Goal: Information Seeking & Learning: Learn about a topic

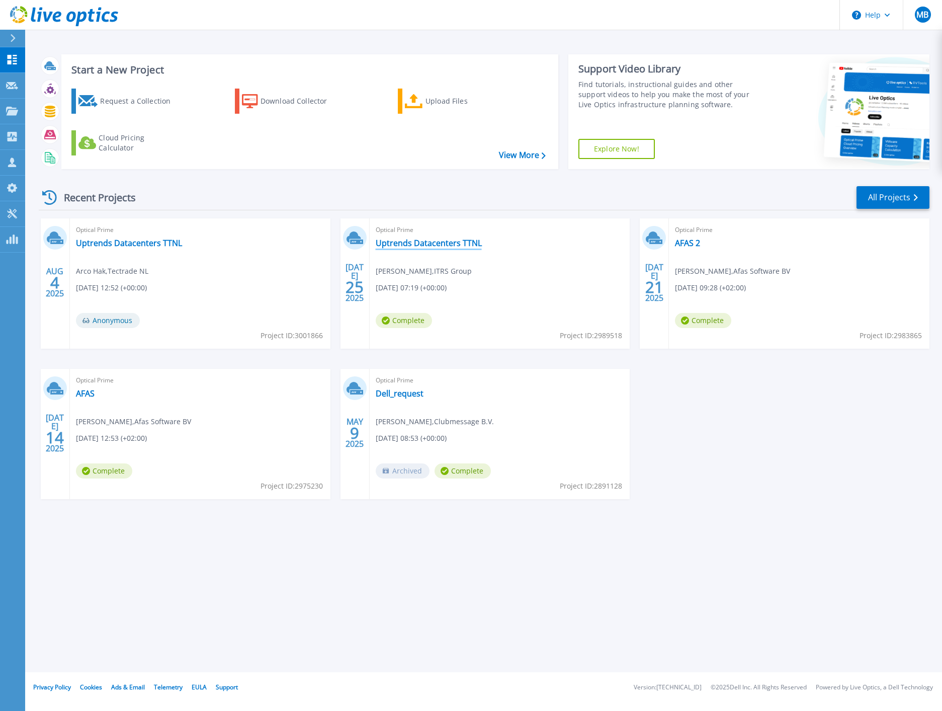
click at [410, 241] on link "Uptrends Datacenters TTNL" at bounding box center [429, 243] width 106 height 10
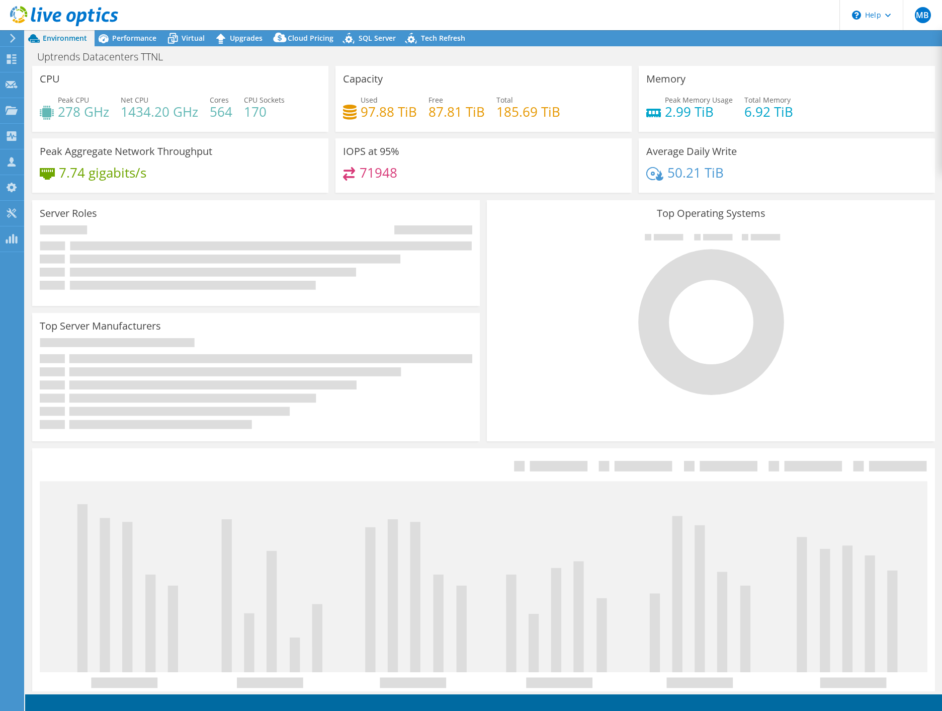
select select "USEast"
select select "USD"
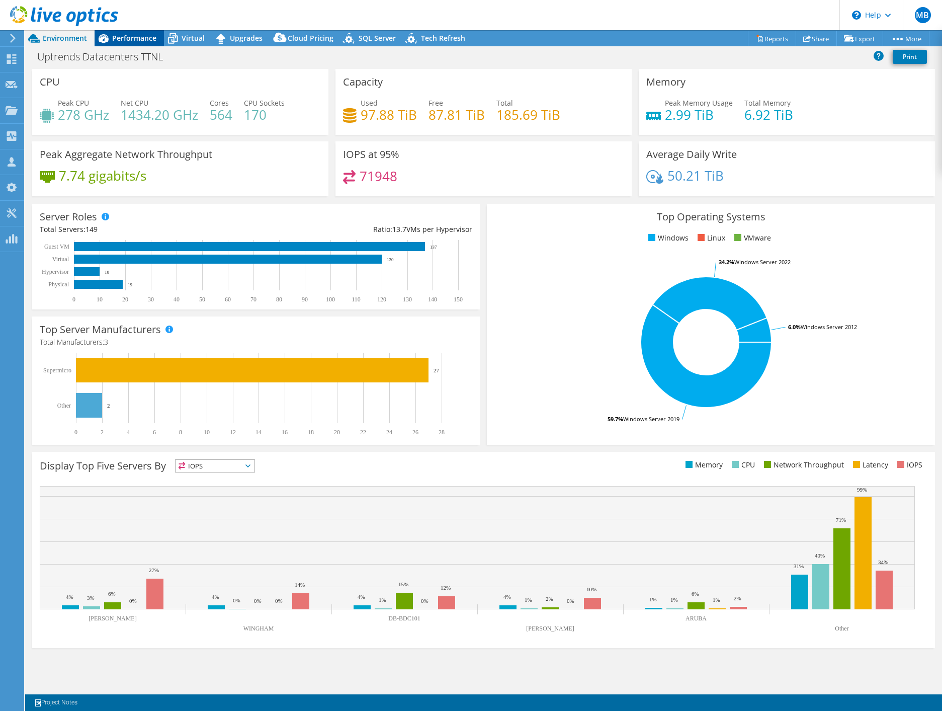
click at [125, 36] on span "Performance" at bounding box center [134, 38] width 44 height 10
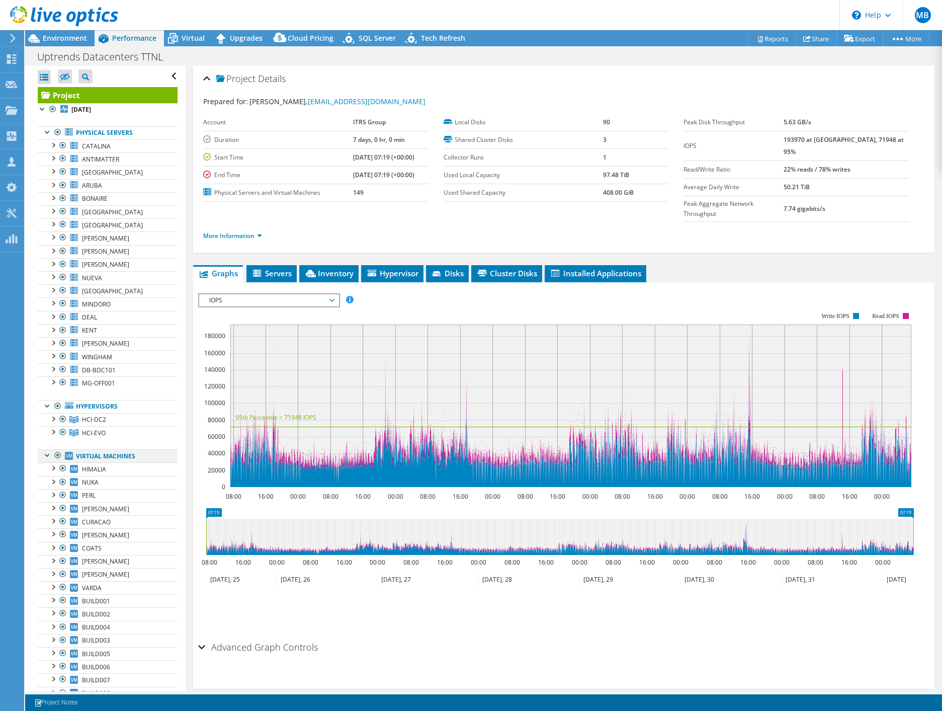
click at [57, 455] on div at bounding box center [58, 455] width 10 height 12
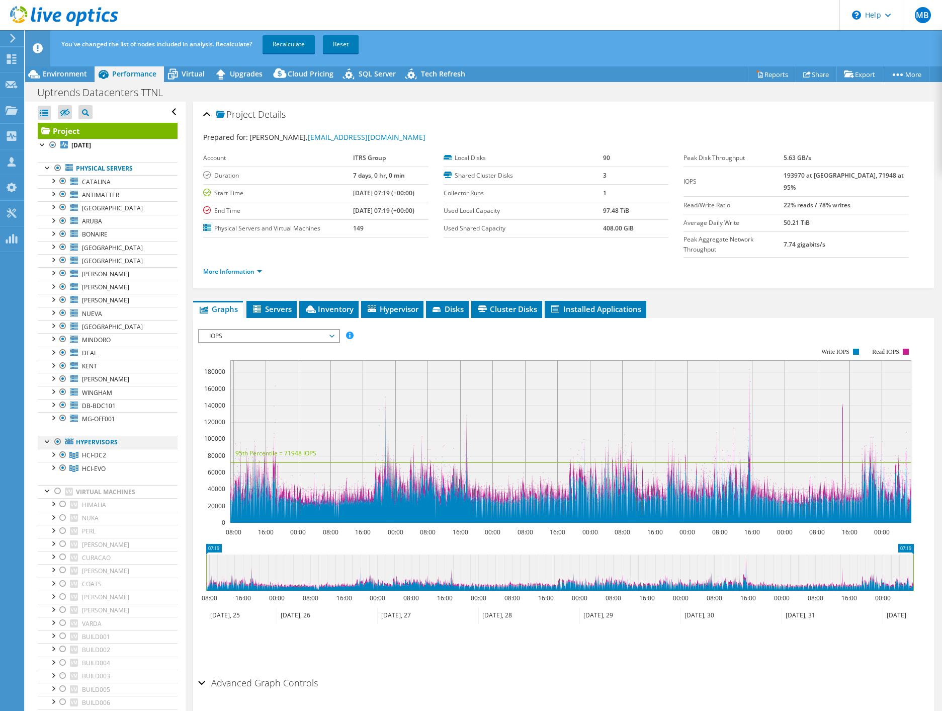
click at [58, 441] on div at bounding box center [58, 442] width 10 height 12
click at [57, 167] on div at bounding box center [58, 168] width 10 height 12
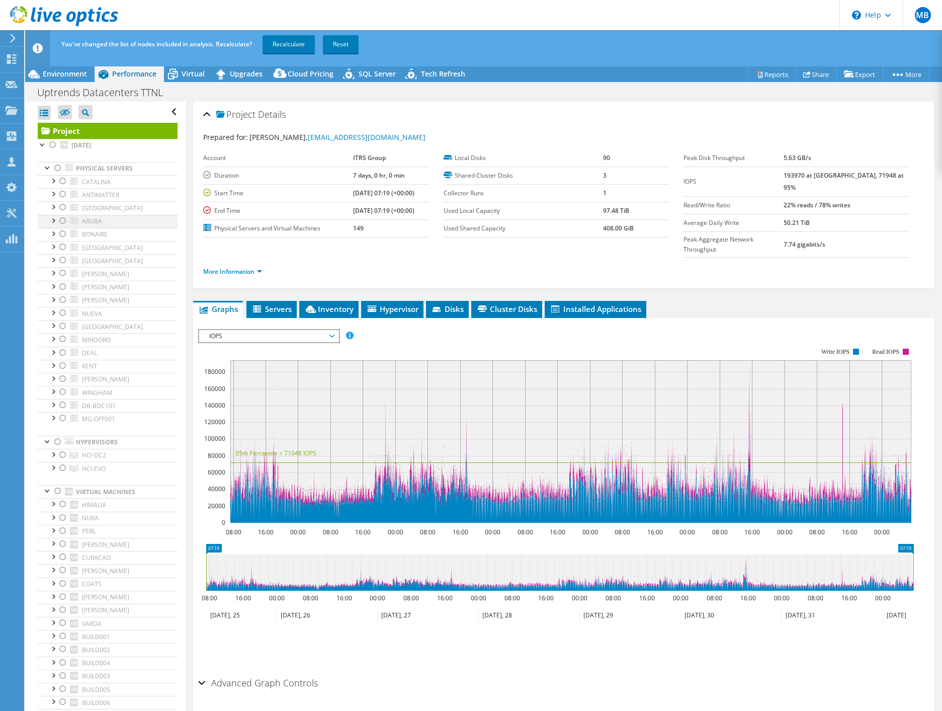
click at [63, 220] on div at bounding box center [63, 221] width 10 height 12
click at [61, 235] on div at bounding box center [63, 234] width 10 height 12
click at [61, 207] on div at bounding box center [63, 207] width 10 height 12
click at [64, 249] on div at bounding box center [63, 247] width 10 height 12
click at [64, 260] on div at bounding box center [63, 260] width 10 height 12
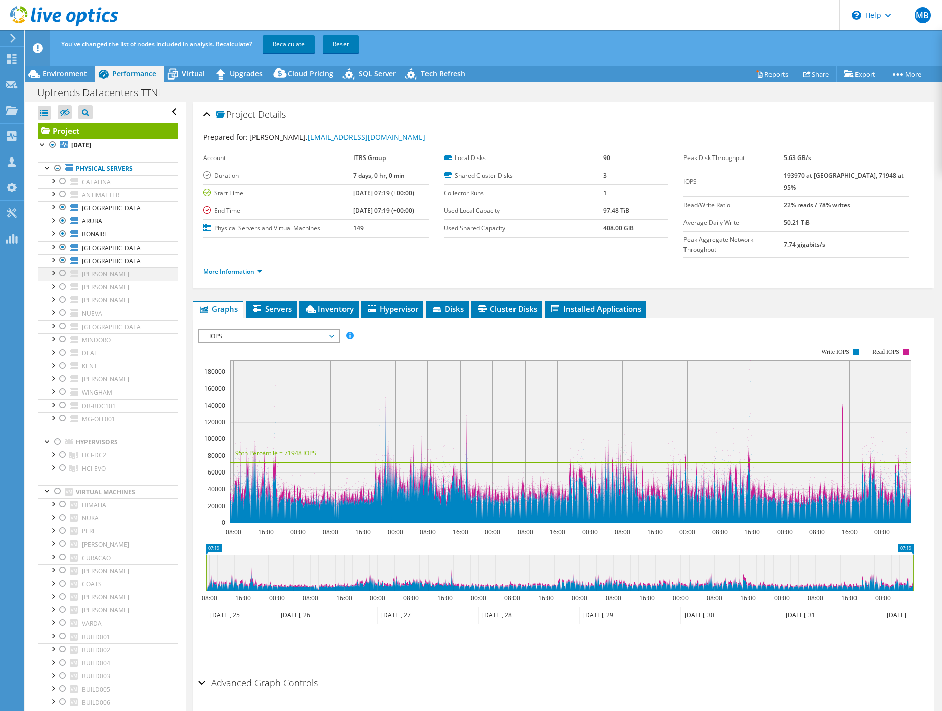
click at [63, 275] on div at bounding box center [63, 273] width 10 height 12
click at [63, 287] on div at bounding box center [63, 287] width 10 height 12
click at [64, 391] on div at bounding box center [63, 392] width 10 height 12
click at [62, 406] on div at bounding box center [63, 405] width 10 height 12
click at [278, 45] on link "Recalculate" at bounding box center [289, 44] width 52 height 18
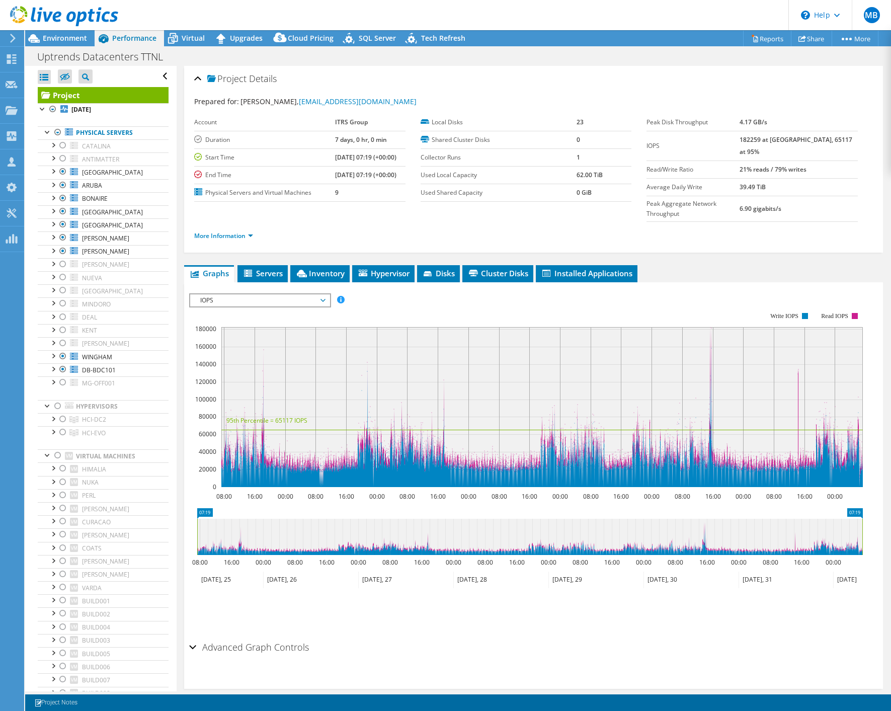
radio input "false"
radio input "true"
click at [84, 41] on span "Environment" at bounding box center [65, 38] width 44 height 10
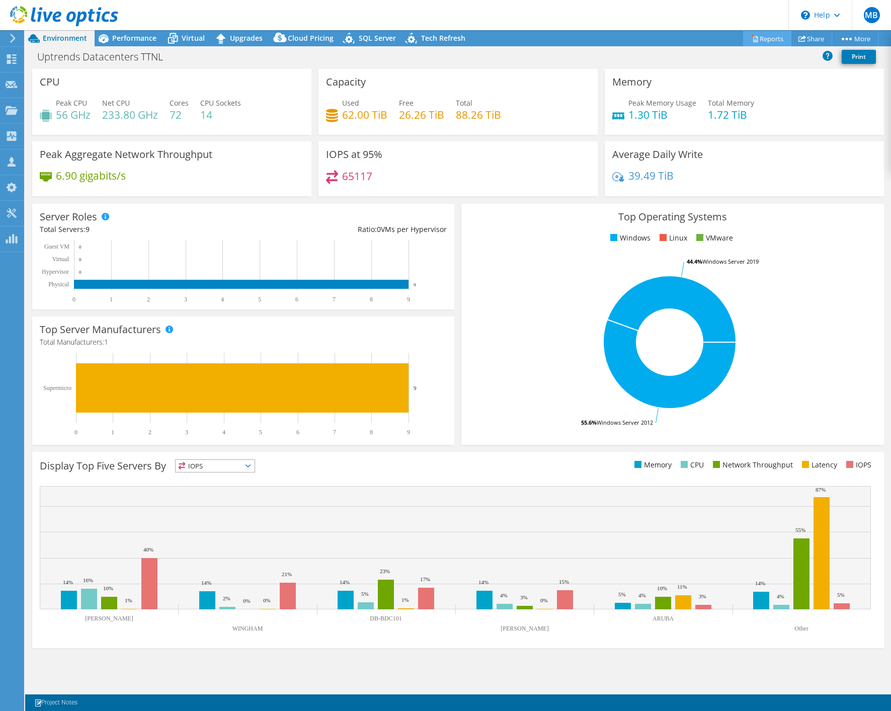
click at [775, 41] on link "Reports" at bounding box center [767, 39] width 48 height 16
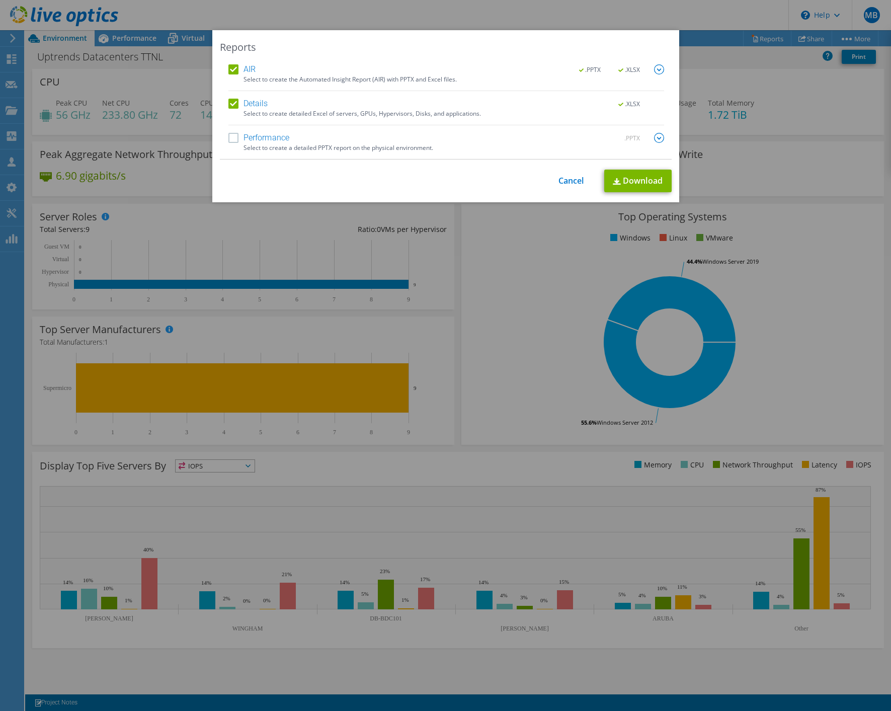
click at [230, 71] on label "AIR" at bounding box center [241, 69] width 27 height 10
click at [0, 0] on input "AIR" at bounding box center [0, 0] width 0 height 0
click at [228, 104] on label "Details" at bounding box center [248, 104] width 40 height 10
click at [0, 0] on input "Details" at bounding box center [0, 0] width 0 height 0
click at [230, 140] on label "Performance" at bounding box center [258, 138] width 61 height 10
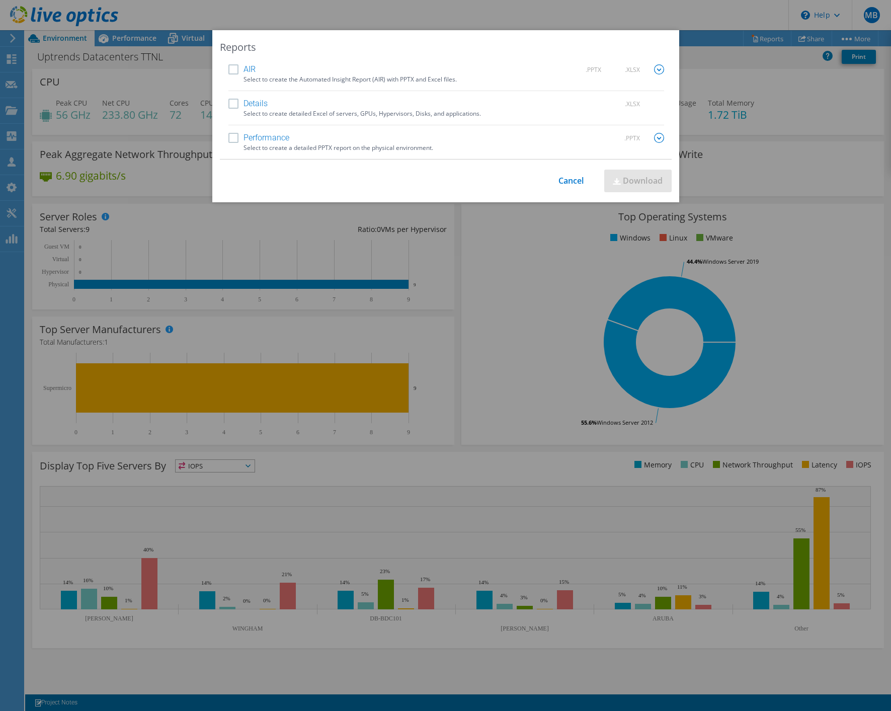
click at [0, 0] on input "Performance" at bounding box center [0, 0] width 0 height 0
click at [659, 141] on img at bounding box center [659, 138] width 10 height 10
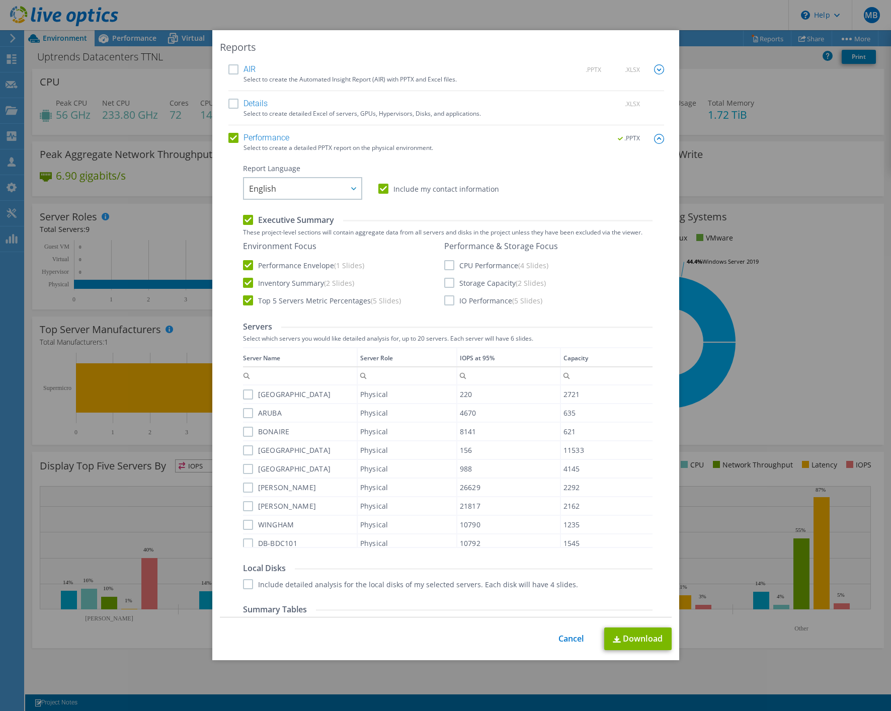
click at [446, 266] on label "CPU Performance (4 Slides)" at bounding box center [496, 265] width 104 height 10
click at [0, 0] on input "CPU Performance (4 Slides)" at bounding box center [0, 0] width 0 height 0
click at [444, 284] on label "Storage Capacity (2 Slides)" at bounding box center [495, 283] width 102 height 10
click at [0, 0] on input "Storage Capacity (2 Slides)" at bounding box center [0, 0] width 0 height 0
click at [449, 302] on label "IO Performance (5 Slides)" at bounding box center [493, 300] width 98 height 10
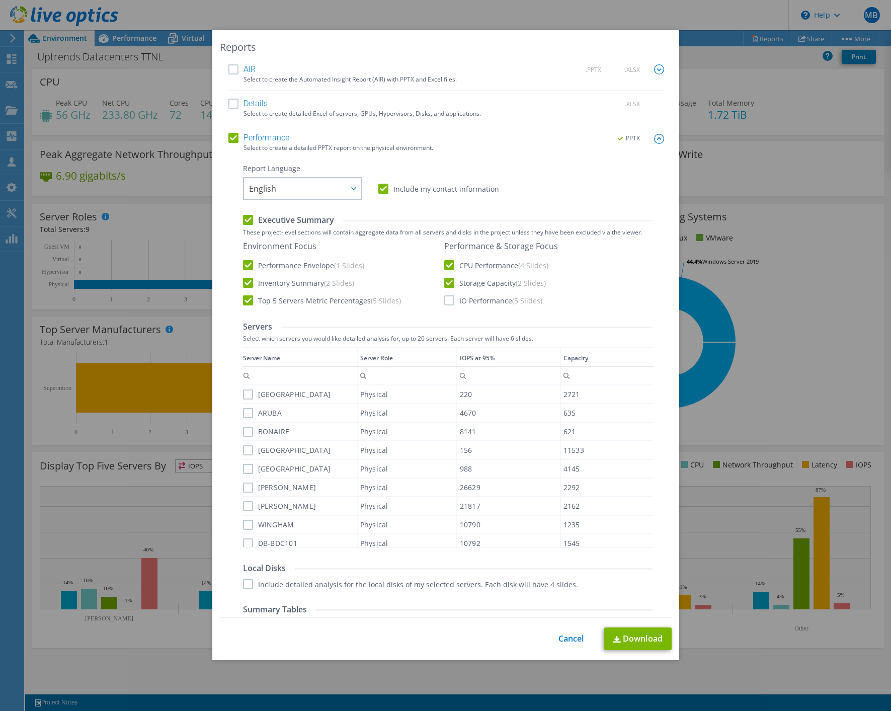
click at [0, 0] on input "IO Performance (5 Slides)" at bounding box center [0, 0] width 0 height 0
drag, startPoint x: 244, startPoint y: 396, endPoint x: 245, endPoint y: 414, distance: 17.6
click at [244, 397] on label "[GEOGRAPHIC_DATA]" at bounding box center [287, 394] width 88 height 10
click at [0, 0] on input "[GEOGRAPHIC_DATA]" at bounding box center [0, 0] width 0 height 0
click at [244, 419] on div "ARUBA" at bounding box center [300, 413] width 114 height 18
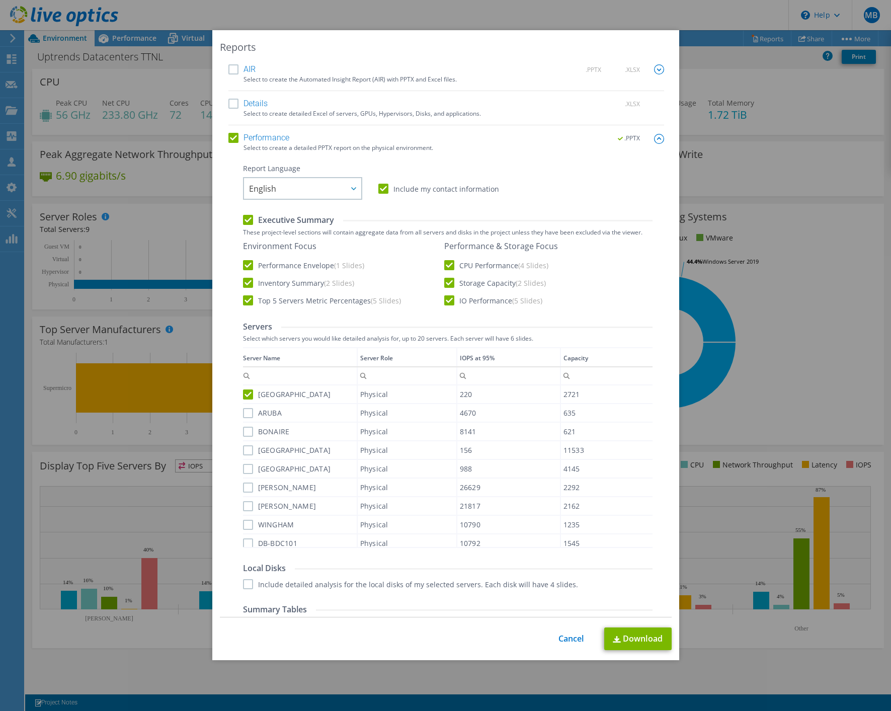
click at [245, 432] on label "BONAIRE" at bounding box center [266, 432] width 47 height 10
click at [0, 0] on input "BONAIRE" at bounding box center [0, 0] width 0 height 0
click at [243, 411] on label "ARUBA" at bounding box center [262, 413] width 39 height 10
click at [0, 0] on input "ARUBA" at bounding box center [0, 0] width 0 height 0
click at [244, 452] on label "[GEOGRAPHIC_DATA]" at bounding box center [287, 450] width 88 height 10
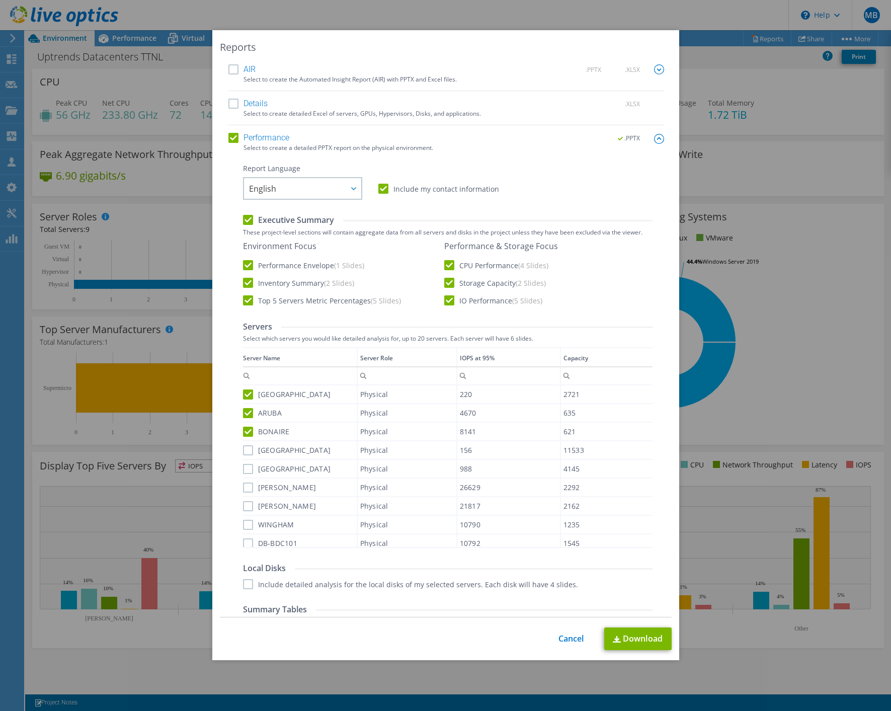
click at [0, 0] on input "[GEOGRAPHIC_DATA]" at bounding box center [0, 0] width 0 height 0
click at [246, 466] on label "[GEOGRAPHIC_DATA]" at bounding box center [287, 469] width 88 height 10
click at [0, 0] on input "[GEOGRAPHIC_DATA]" at bounding box center [0, 0] width 0 height 0
click at [243, 488] on label "[PERSON_NAME]" at bounding box center [279, 487] width 73 height 10
click at [0, 0] on input "[PERSON_NAME]" at bounding box center [0, 0] width 0 height 0
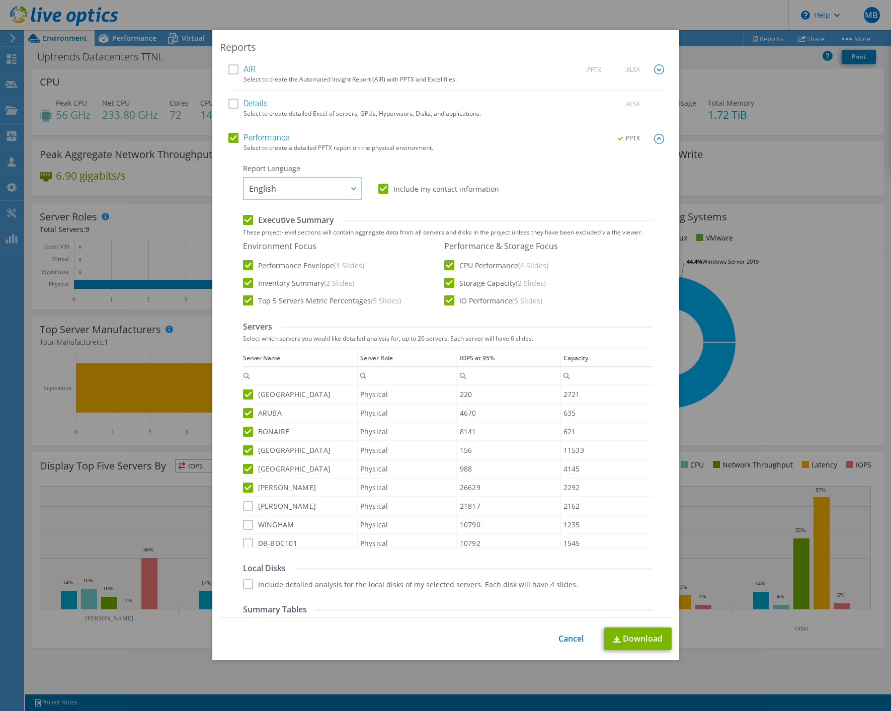
click at [243, 506] on label "[PERSON_NAME]" at bounding box center [279, 506] width 73 height 10
click at [0, 0] on input "[PERSON_NAME]" at bounding box center [0, 0] width 0 height 0
click at [244, 521] on label "WINGHAM" at bounding box center [268, 525] width 51 height 10
click at [0, 0] on input "WINGHAM" at bounding box center [0, 0] width 0 height 0
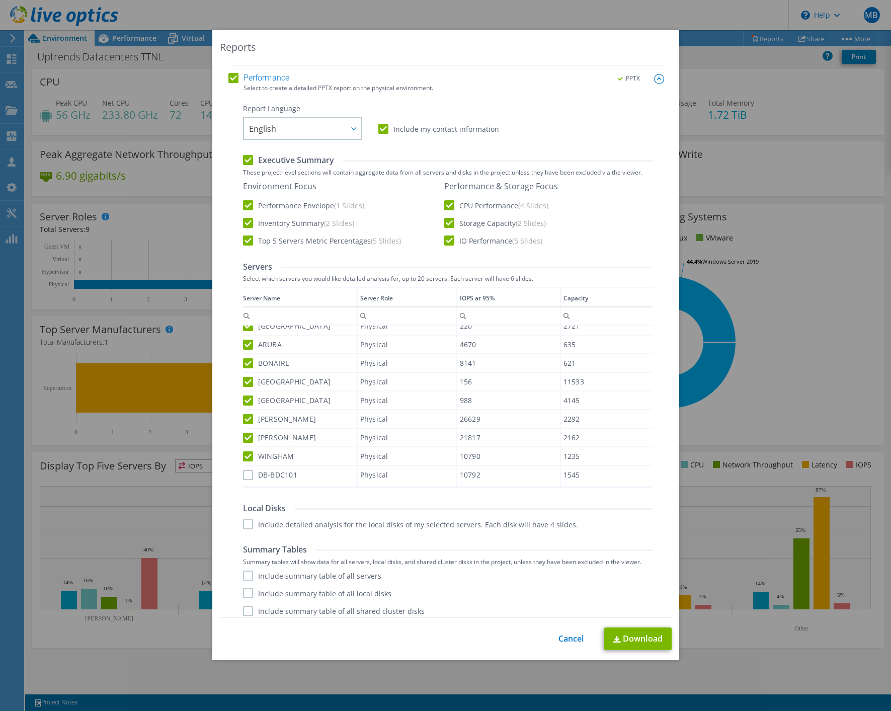
click at [243, 470] on label "DB-BDC101" at bounding box center [270, 475] width 55 height 10
click at [0, 0] on input "DB-BDC101" at bounding box center [0, 0] width 0 height 0
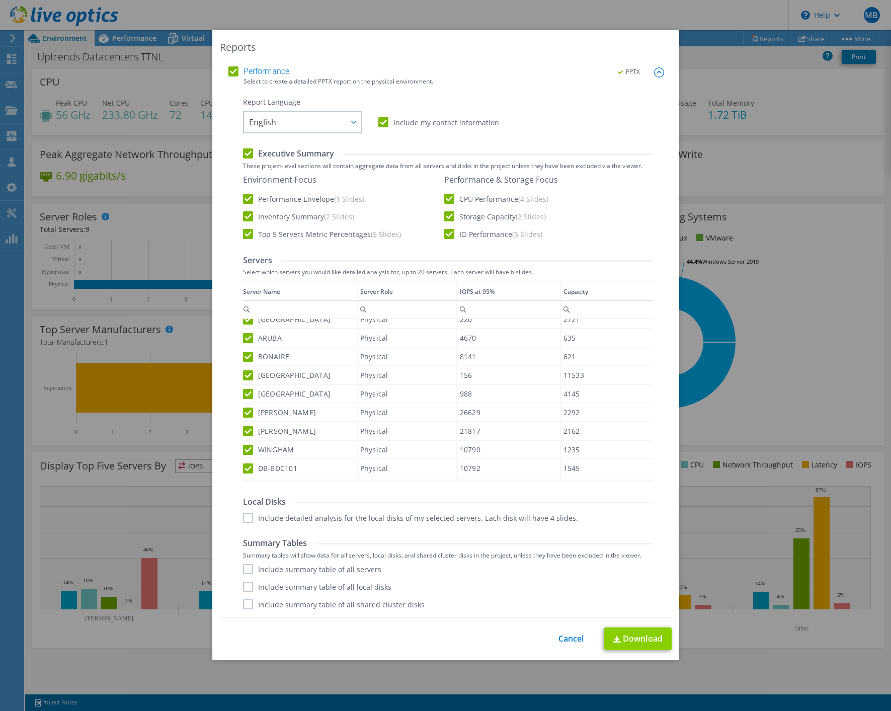
click at [644, 644] on link "Download" at bounding box center [637, 638] width 67 height 23
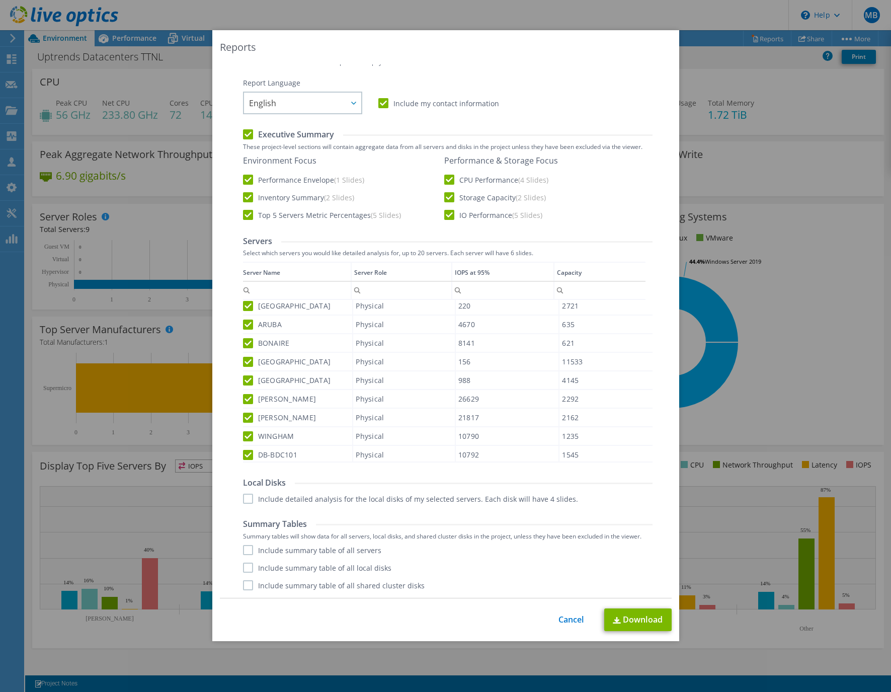
scroll to position [0, 0]
drag, startPoint x: 563, startPoint y: 616, endPoint x: 555, endPoint y: 607, distance: 12.2
click at [563, 616] on link "Cancel" at bounding box center [571, 620] width 26 height 10
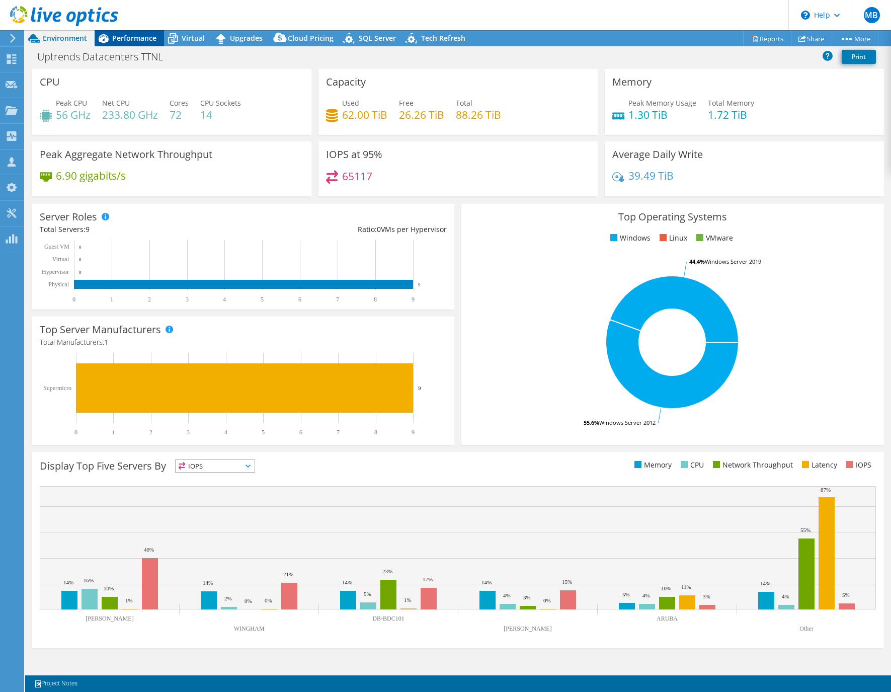
click at [126, 32] on div "Performance" at bounding box center [129, 38] width 69 height 16
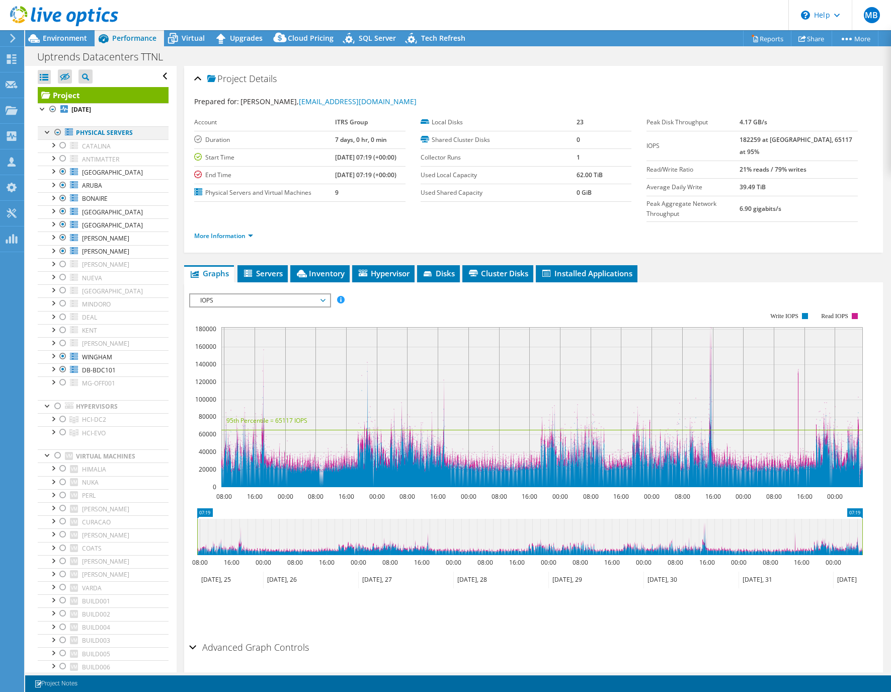
click at [58, 133] on div at bounding box center [58, 132] width 10 height 12
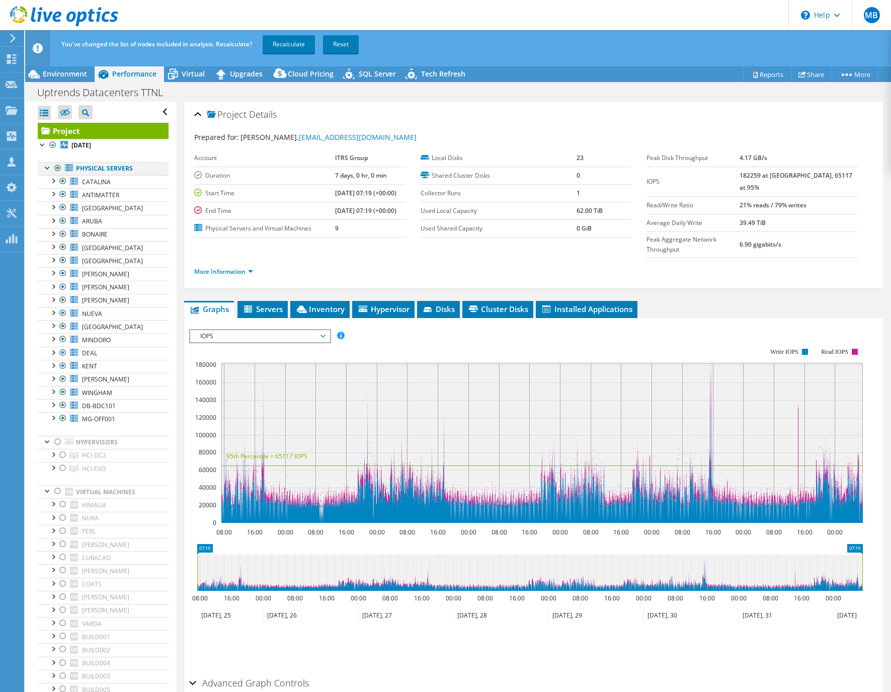
click at [55, 168] on div at bounding box center [58, 168] width 10 height 12
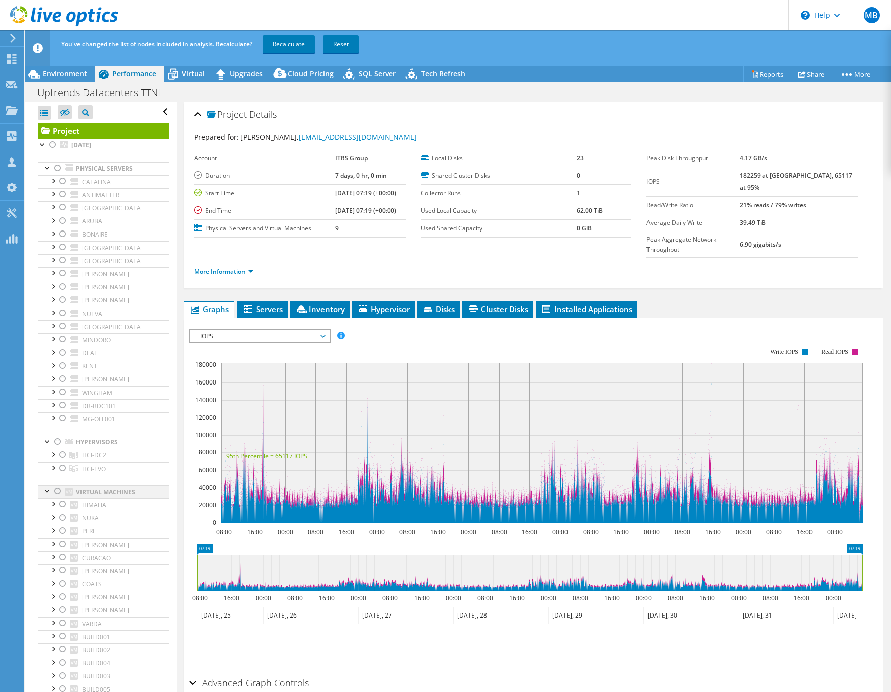
click at [57, 492] on div at bounding box center [58, 491] width 10 height 12
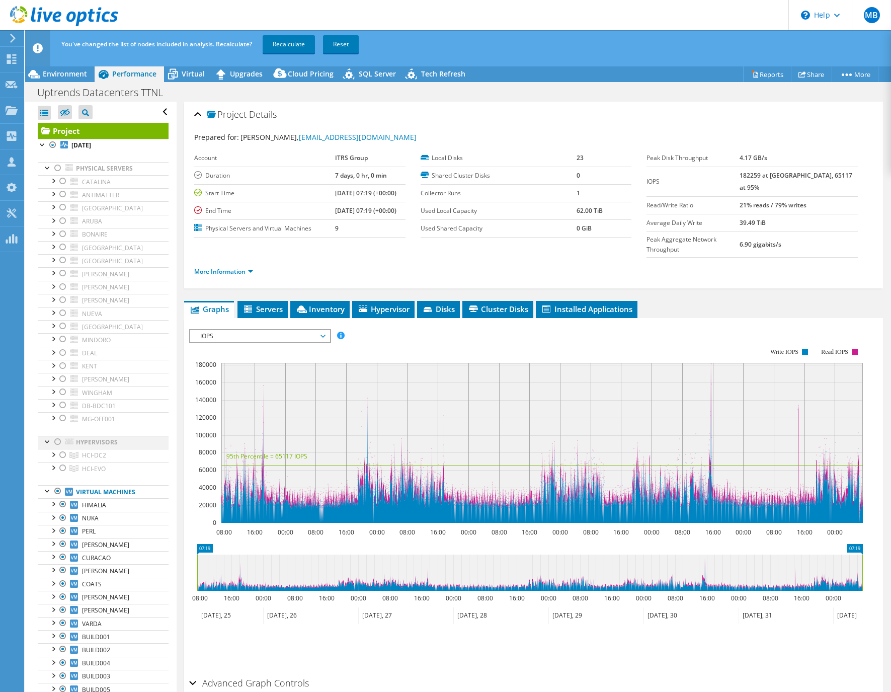
click at [57, 442] on div at bounding box center [58, 442] width 10 height 12
click at [63, 179] on div at bounding box center [63, 181] width 10 height 12
click at [63, 196] on div at bounding box center [63, 194] width 10 height 12
click at [63, 341] on div at bounding box center [63, 339] width 10 height 12
click at [285, 45] on link "Recalculate" at bounding box center [289, 44] width 52 height 18
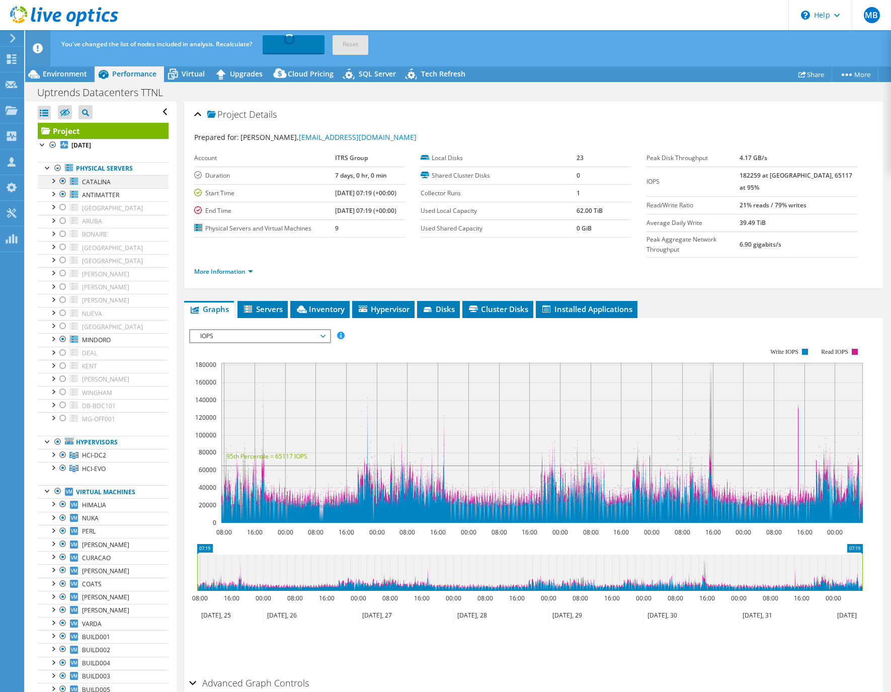
click at [62, 183] on div at bounding box center [63, 181] width 10 height 12
click at [64, 194] on div at bounding box center [63, 194] width 10 height 12
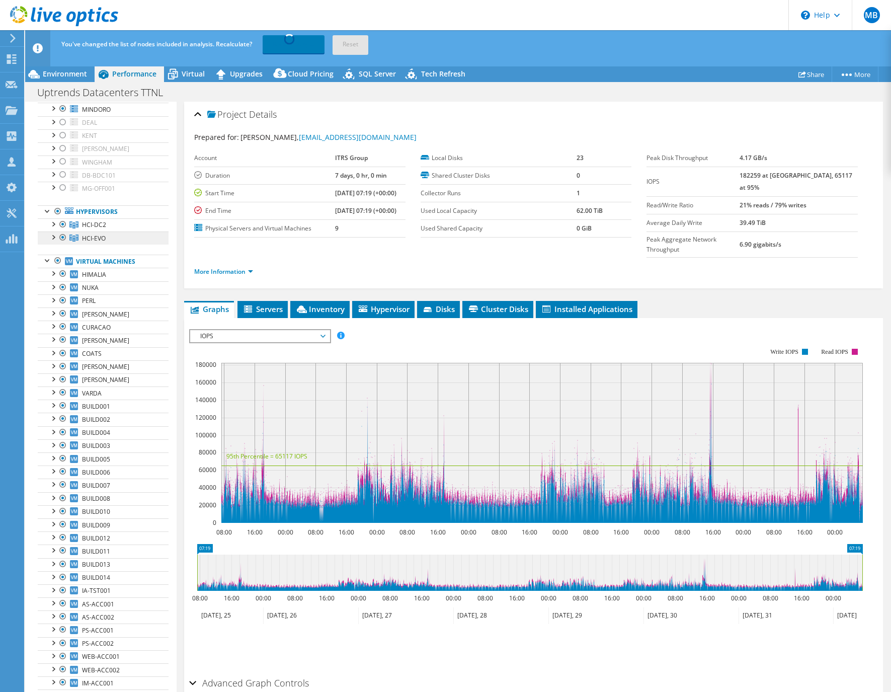
scroll to position [331, 0]
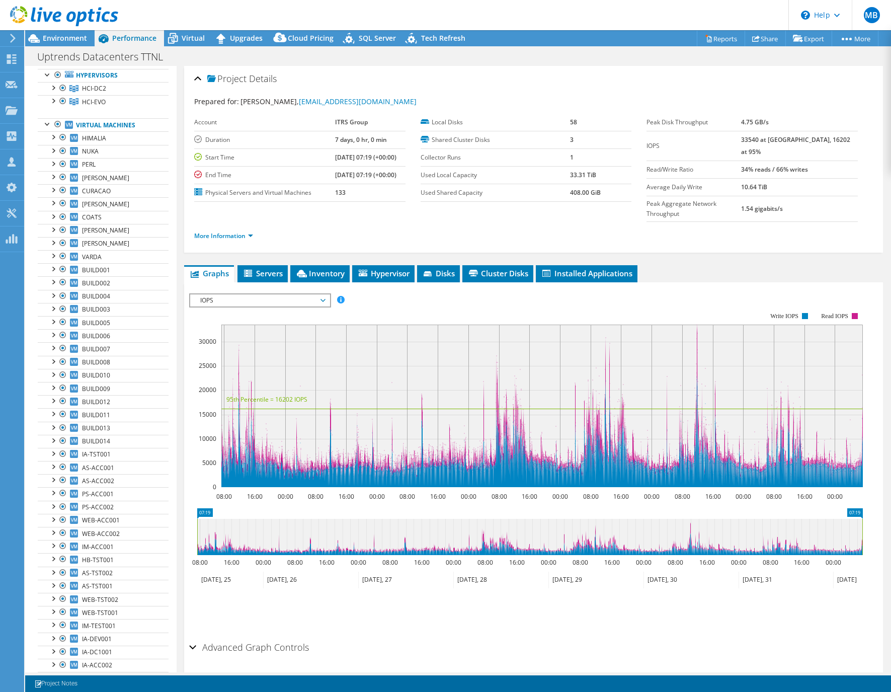
radio input "true"
radio input "false"
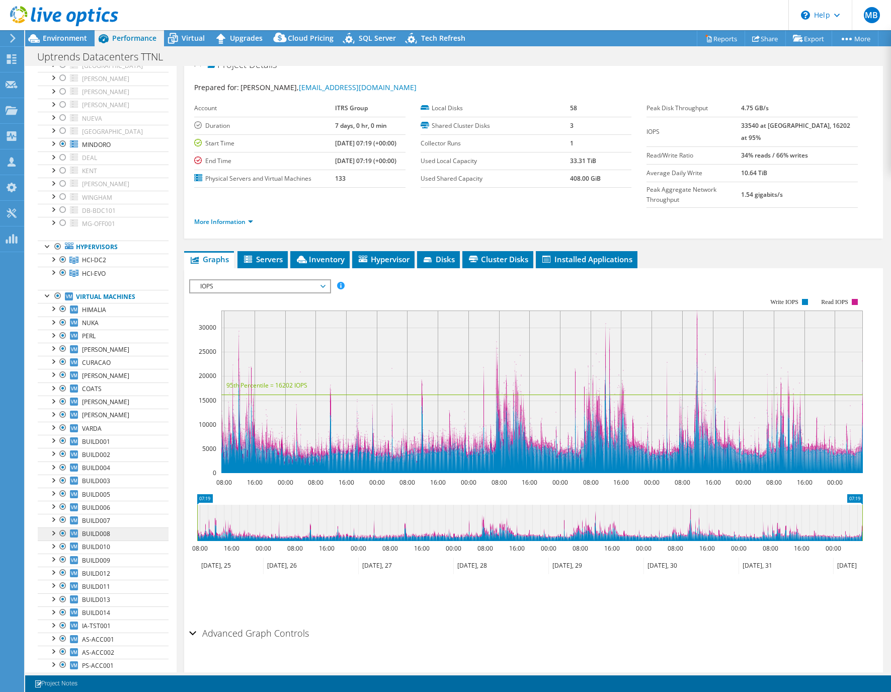
scroll to position [0, 0]
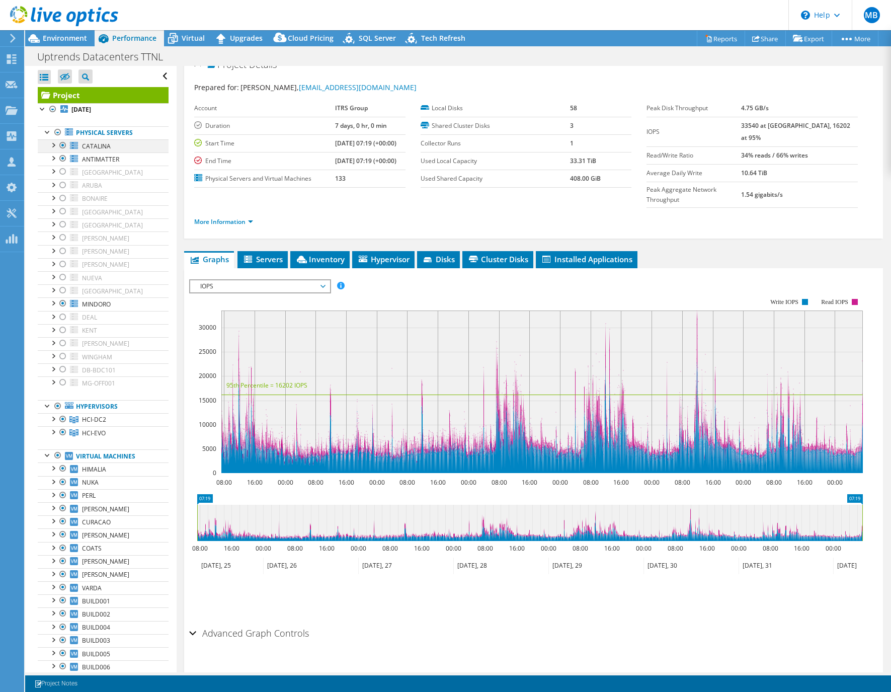
click at [62, 144] on div at bounding box center [63, 145] width 10 height 12
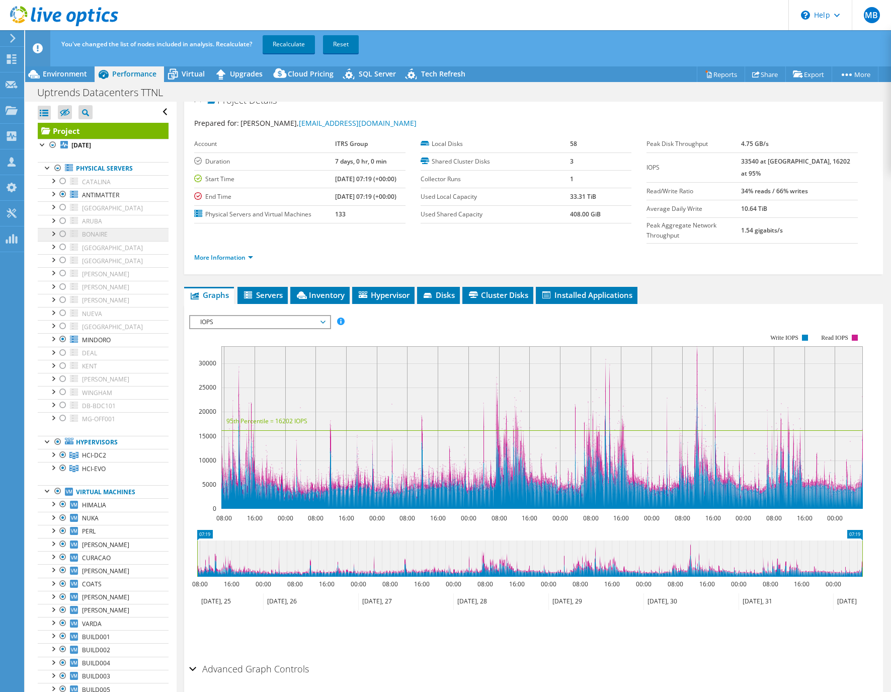
drag, startPoint x: 61, startPoint y: 195, endPoint x: 72, endPoint y: 239, distance: 45.3
click at [61, 195] on div at bounding box center [63, 194] width 10 height 12
click at [63, 341] on div at bounding box center [63, 339] width 10 height 12
click at [63, 300] on div at bounding box center [63, 300] width 10 height 12
click at [64, 312] on div at bounding box center [63, 313] width 10 height 12
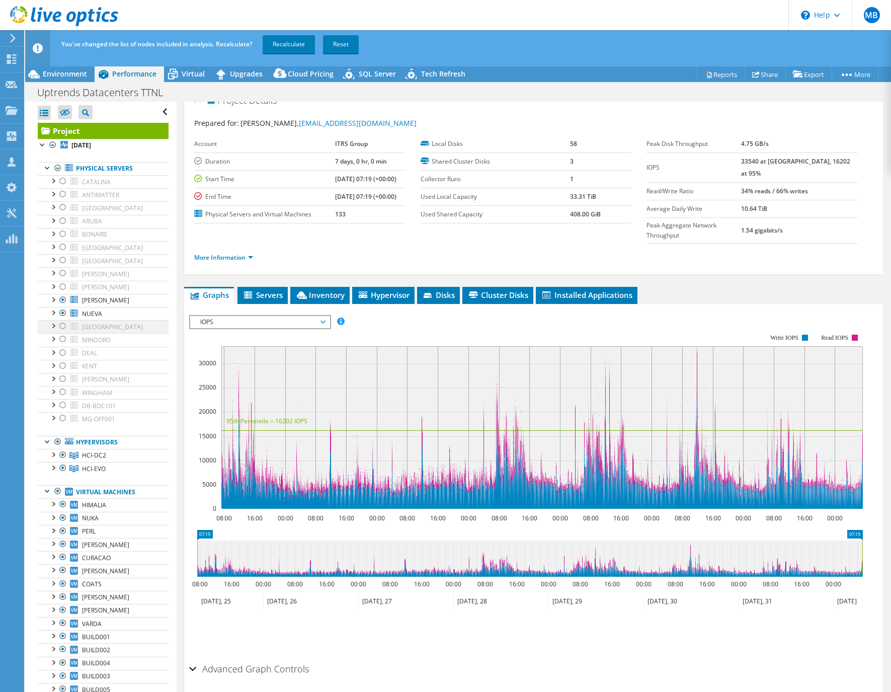
click at [63, 327] on div at bounding box center [63, 326] width 10 height 12
click at [64, 353] on div at bounding box center [63, 353] width 10 height 12
click at [62, 364] on div at bounding box center [63, 366] width 10 height 12
click at [62, 380] on div at bounding box center [63, 379] width 10 height 12
click at [279, 46] on link "Recalculate" at bounding box center [289, 44] width 52 height 18
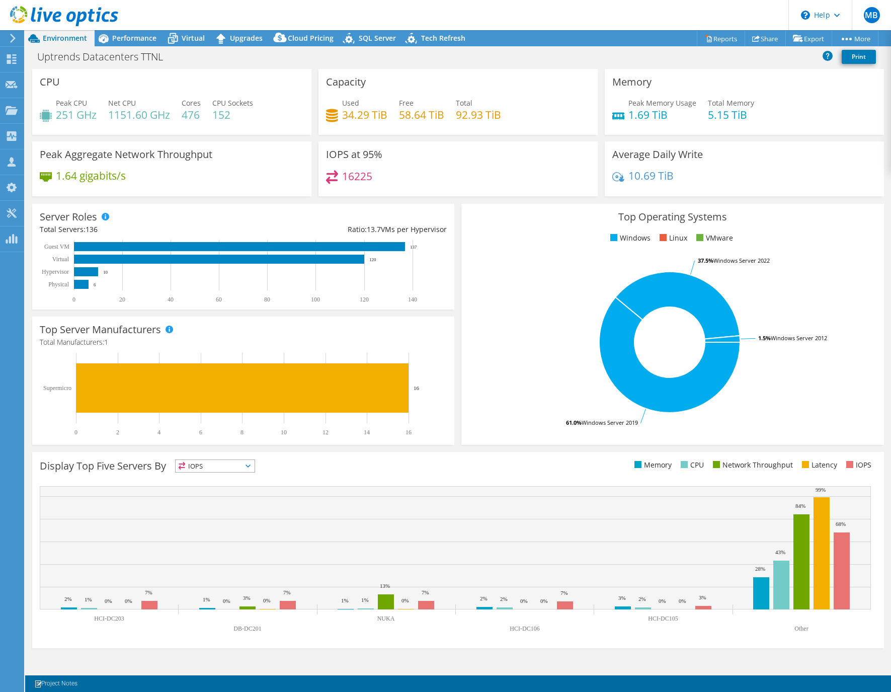
select select "USEast"
select select "USD"
click at [184, 37] on span "Virtual" at bounding box center [193, 38] width 23 height 10
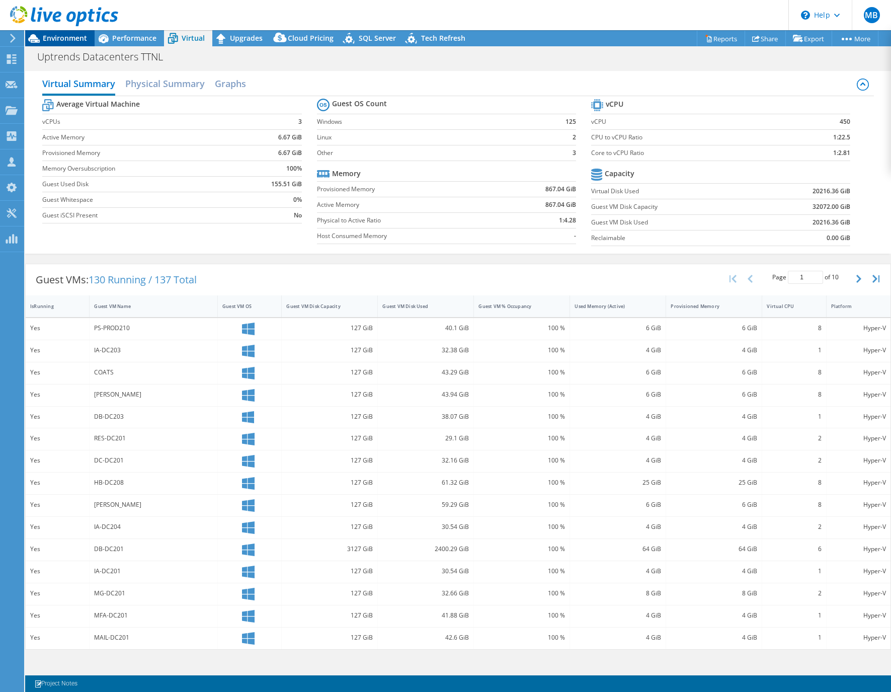
click at [65, 37] on span "Environment" at bounding box center [65, 38] width 44 height 10
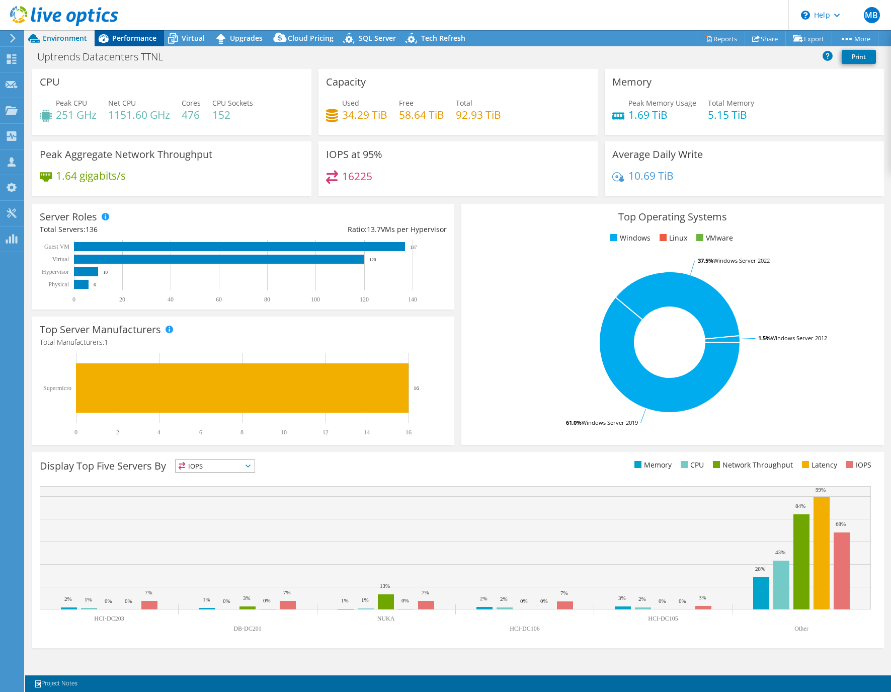
click at [126, 32] on div "Performance" at bounding box center [129, 38] width 69 height 16
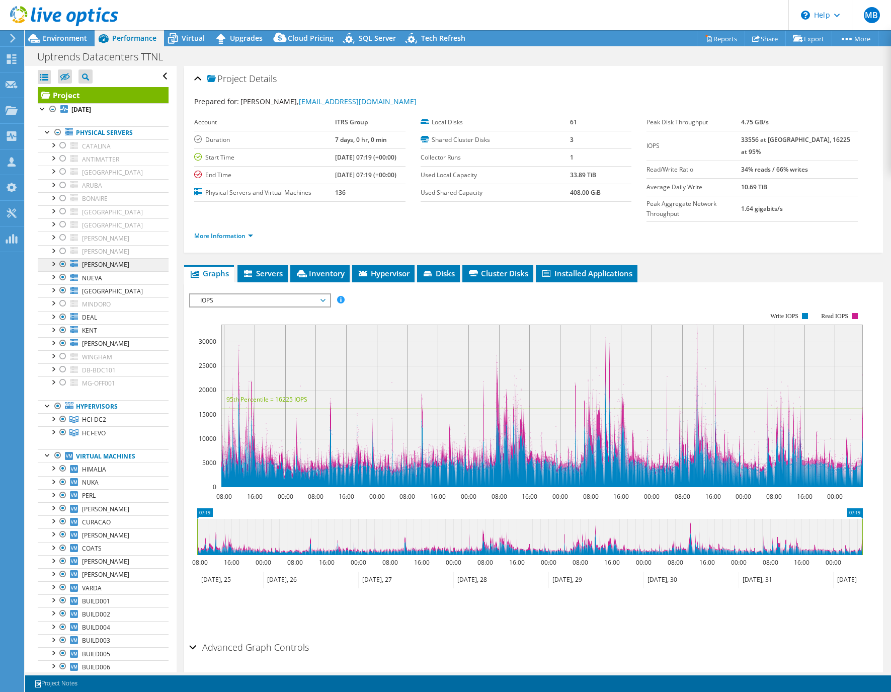
click at [135, 264] on link "[PERSON_NAME]" at bounding box center [103, 264] width 131 height 13
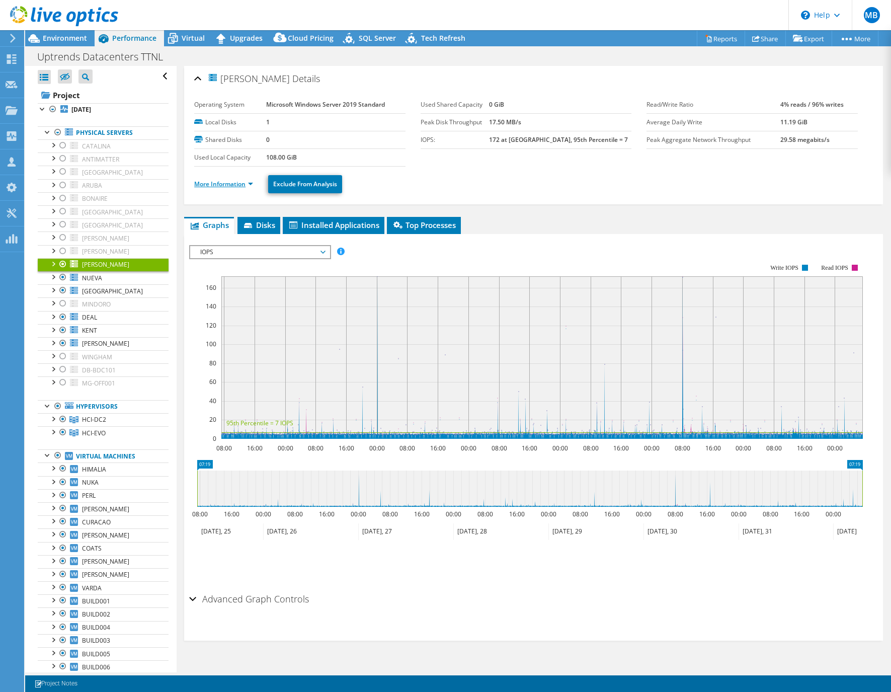
click at [220, 187] on link "More Information" at bounding box center [223, 184] width 59 height 9
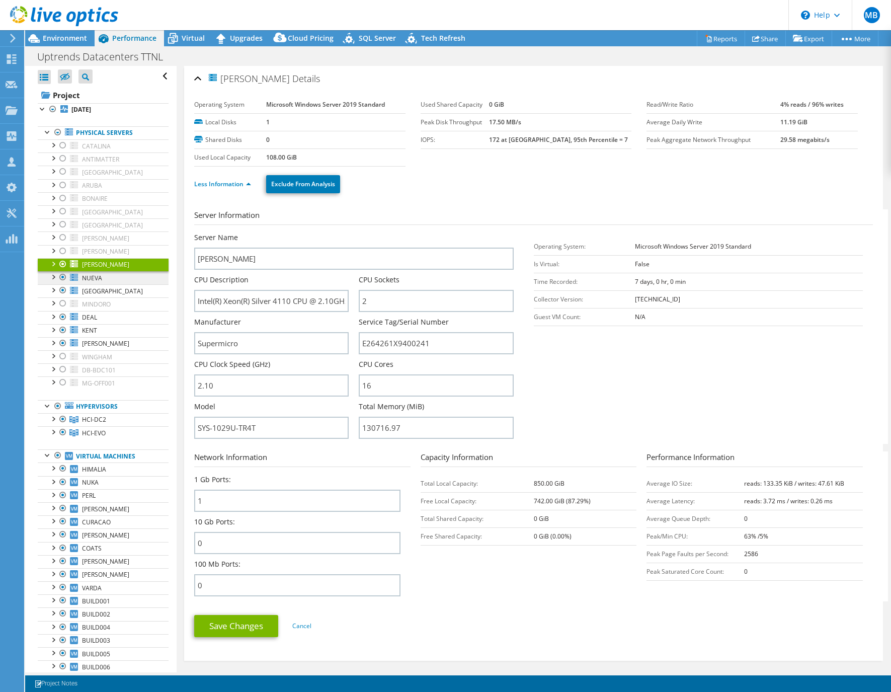
click at [122, 283] on link "NUEVA" at bounding box center [103, 277] width 131 height 13
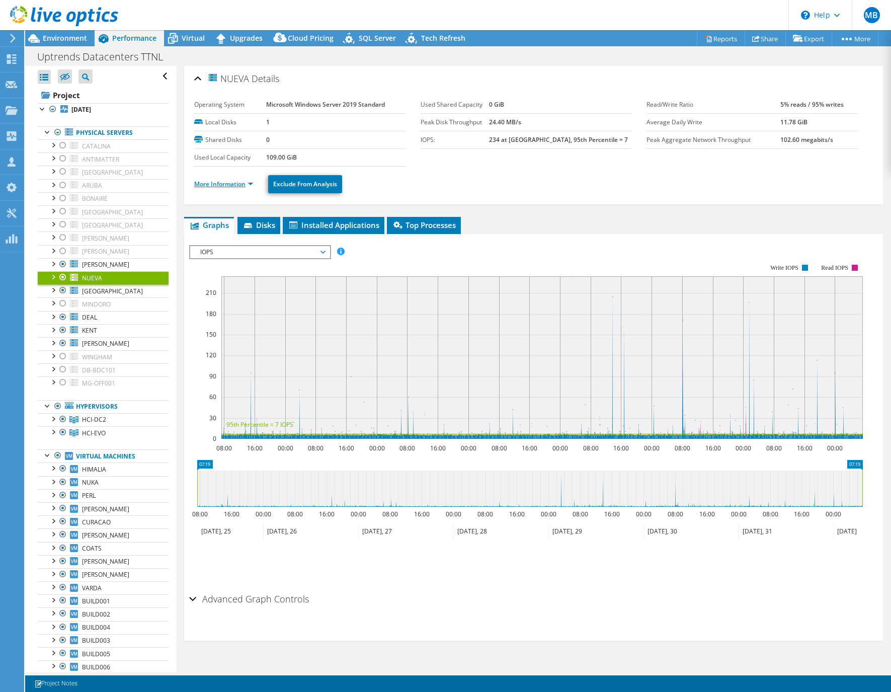
click at [224, 184] on link "More Information" at bounding box center [223, 184] width 59 height 9
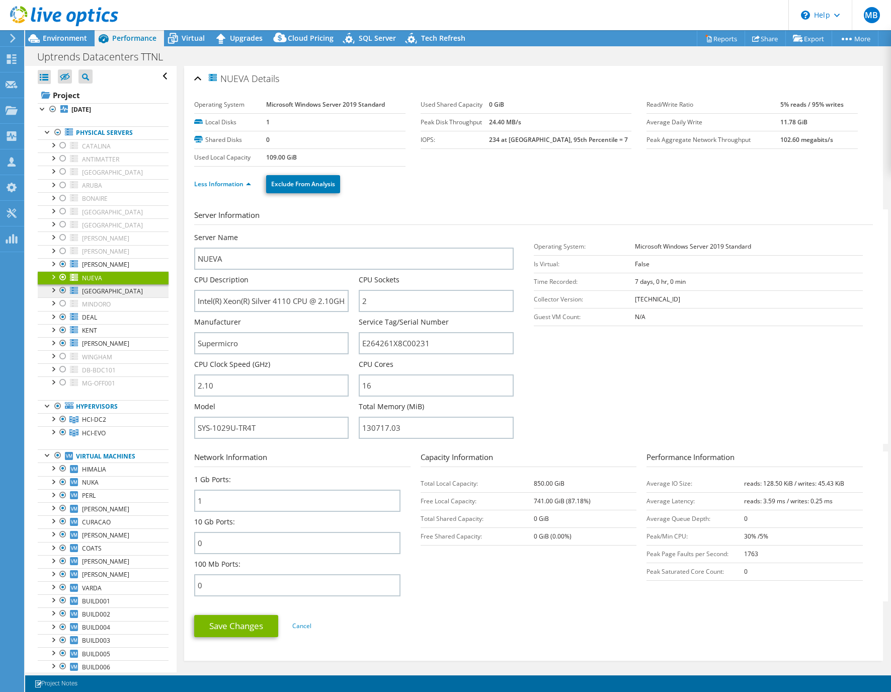
click at [124, 295] on link "[GEOGRAPHIC_DATA]" at bounding box center [103, 290] width 131 height 13
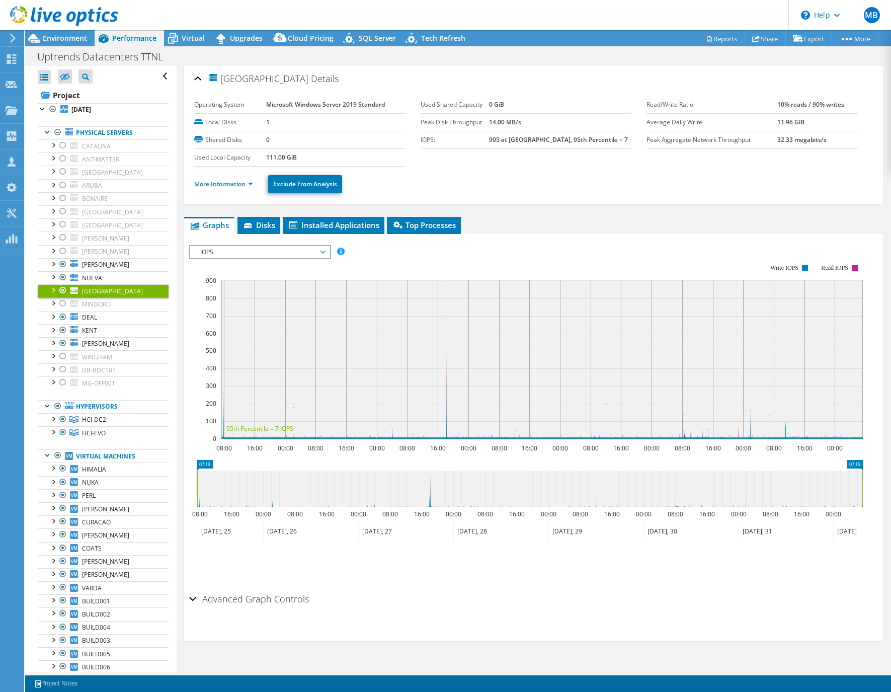
click at [226, 186] on link "More Information" at bounding box center [223, 184] width 59 height 9
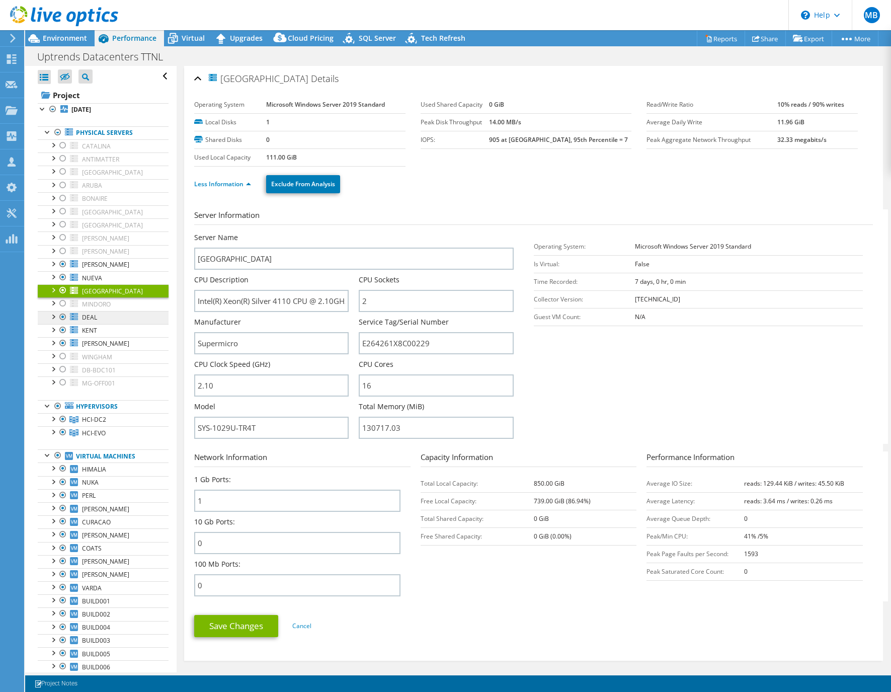
click at [96, 321] on span "DEAL" at bounding box center [89, 317] width 15 height 9
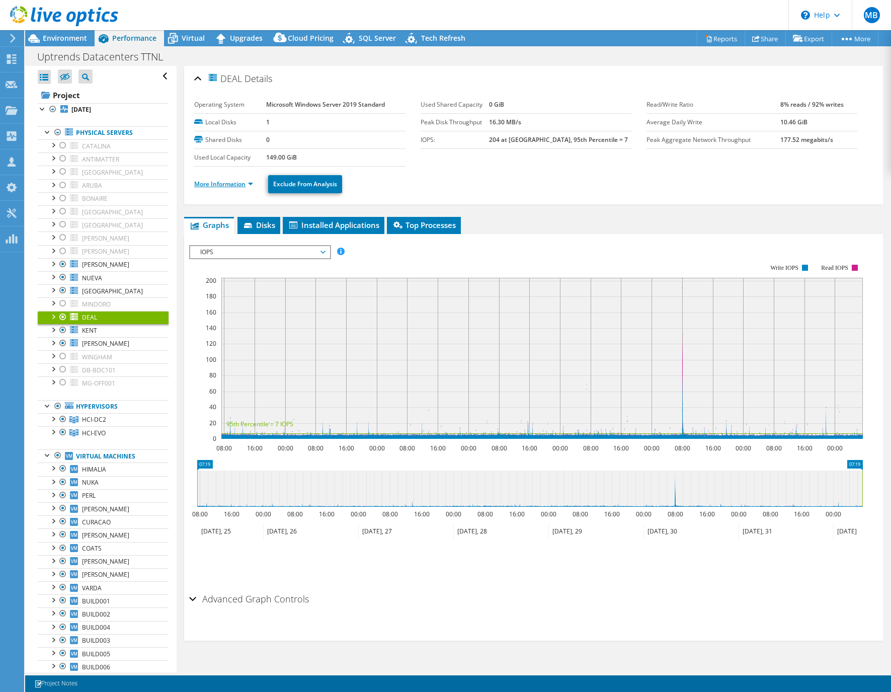
click at [214, 186] on link "More Information" at bounding box center [223, 184] width 59 height 9
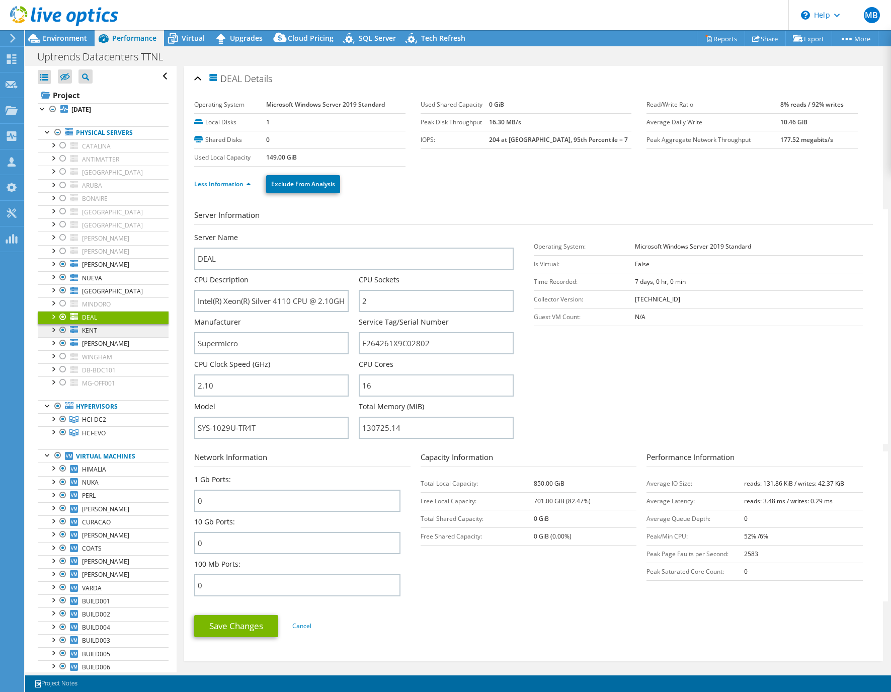
click at [153, 329] on link "KENT" at bounding box center [103, 330] width 131 height 13
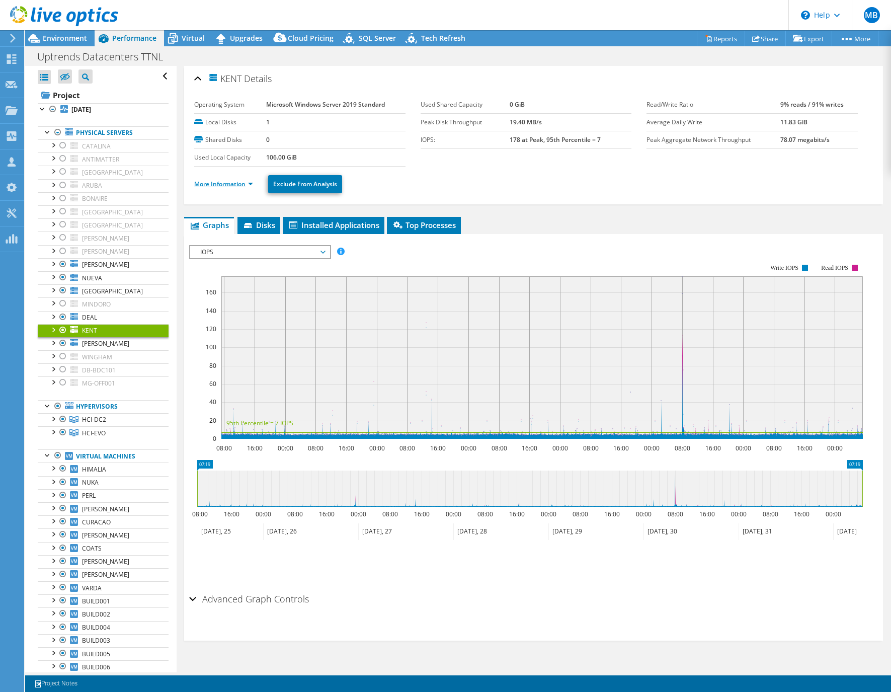
click at [225, 182] on link "More Information" at bounding box center [223, 184] width 59 height 9
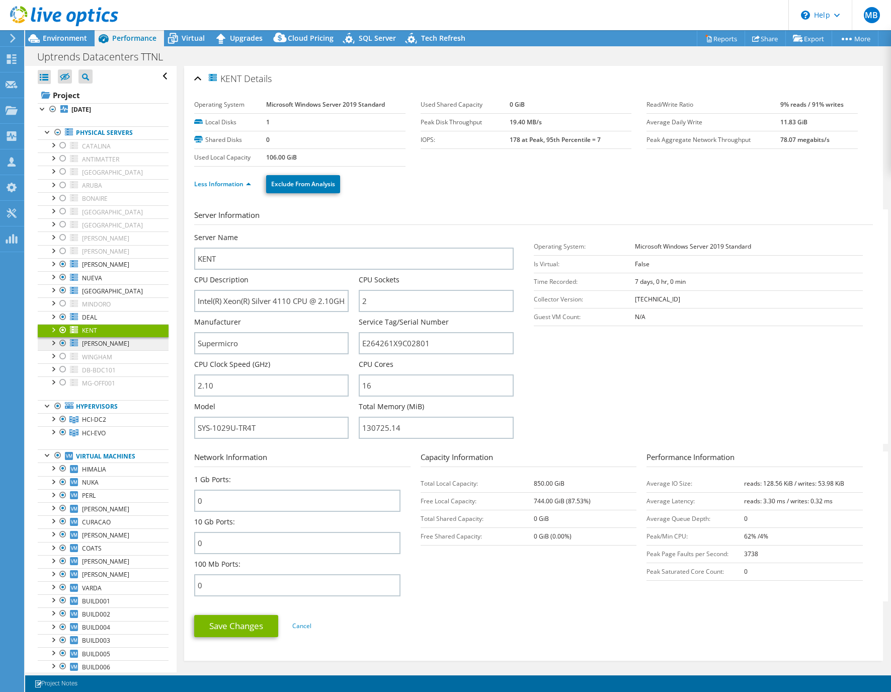
click at [129, 346] on link "[PERSON_NAME]" at bounding box center [103, 343] width 131 height 13
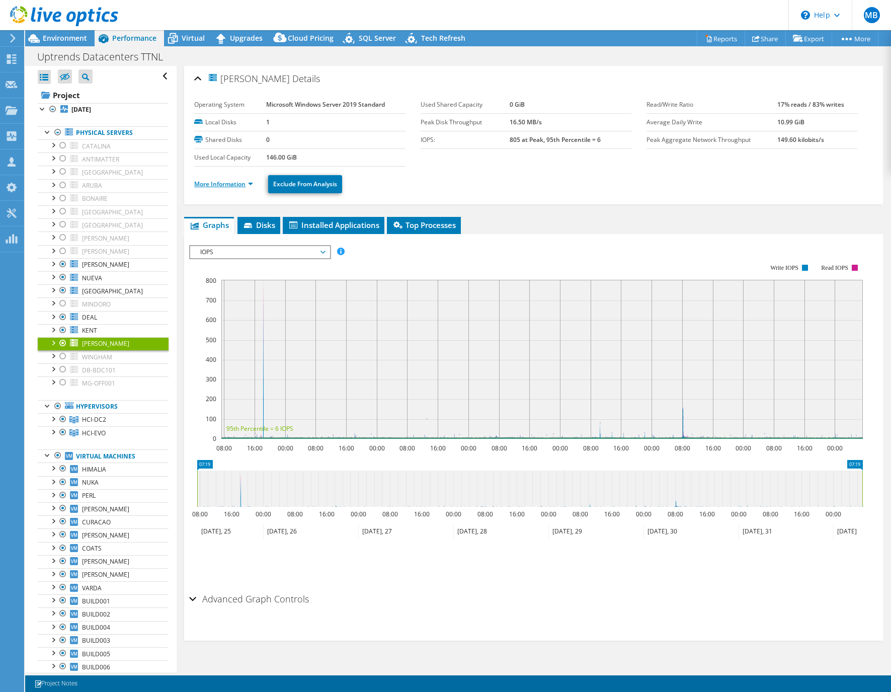
click at [217, 183] on link "More Information" at bounding box center [223, 184] width 59 height 9
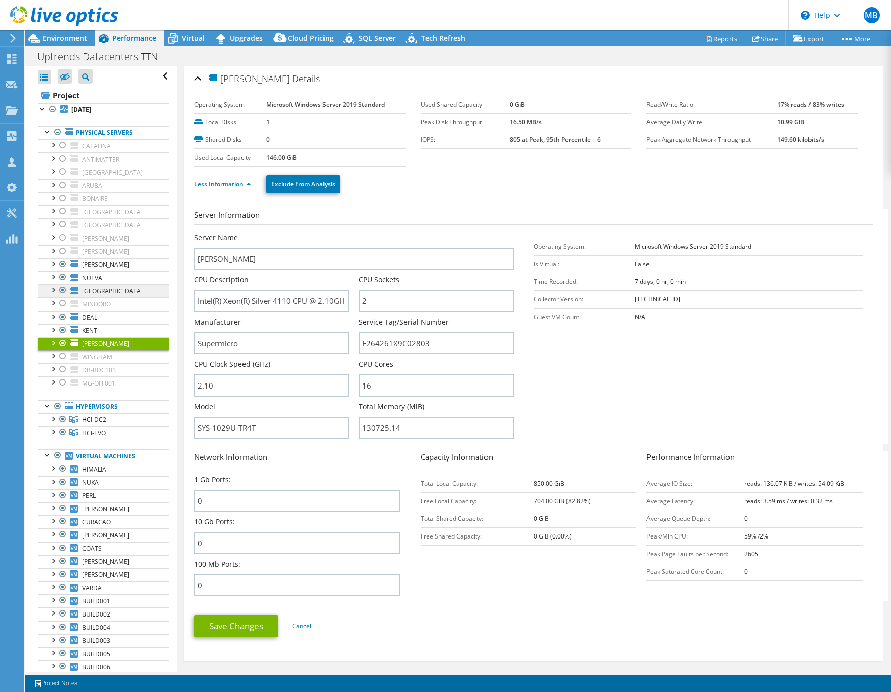
click at [124, 293] on link "[GEOGRAPHIC_DATA]" at bounding box center [103, 290] width 131 height 13
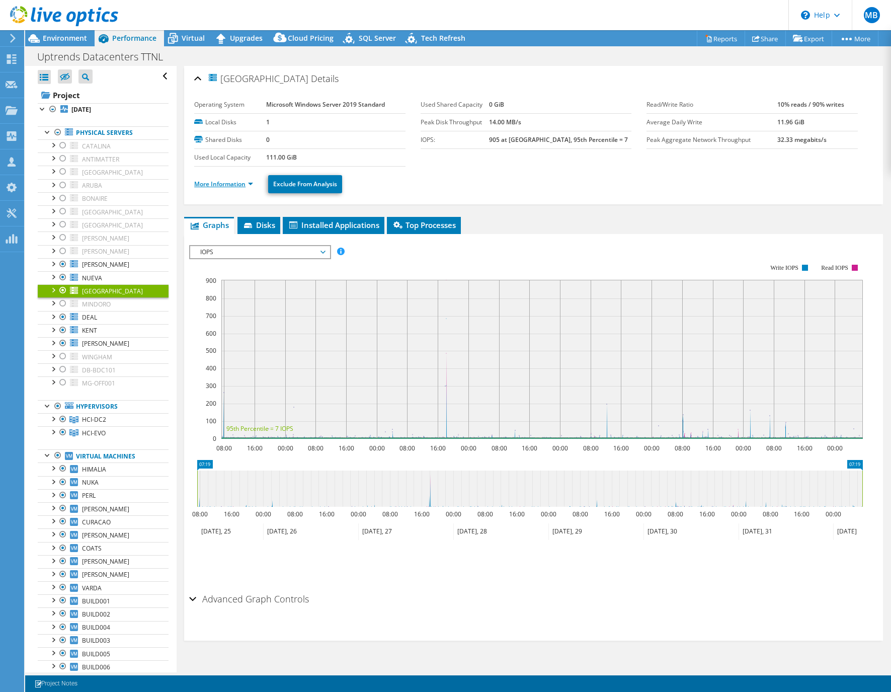
click at [239, 183] on link "More Information" at bounding box center [223, 184] width 59 height 9
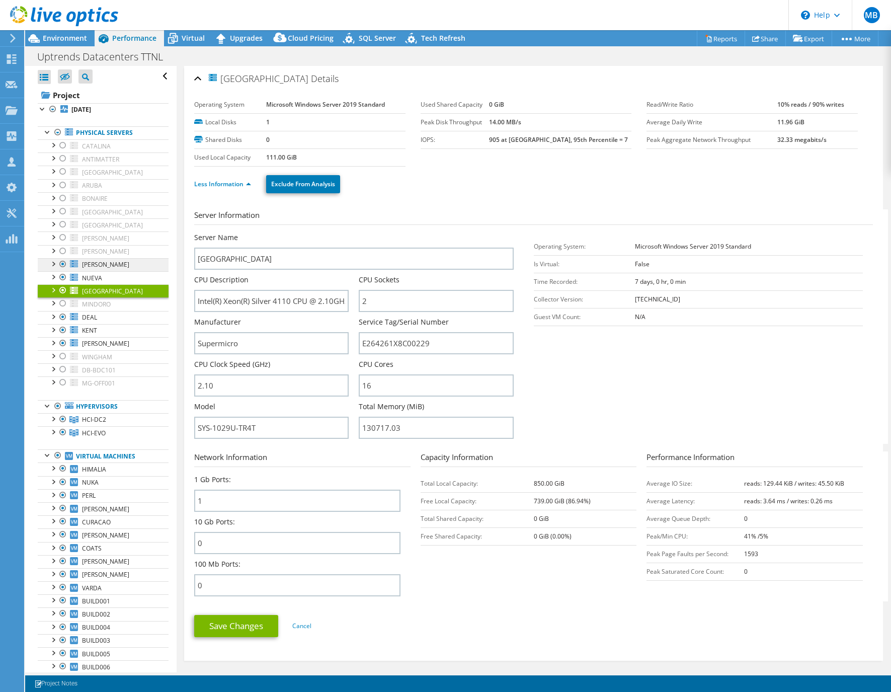
click at [93, 268] on span "[PERSON_NAME]" at bounding box center [105, 264] width 47 height 9
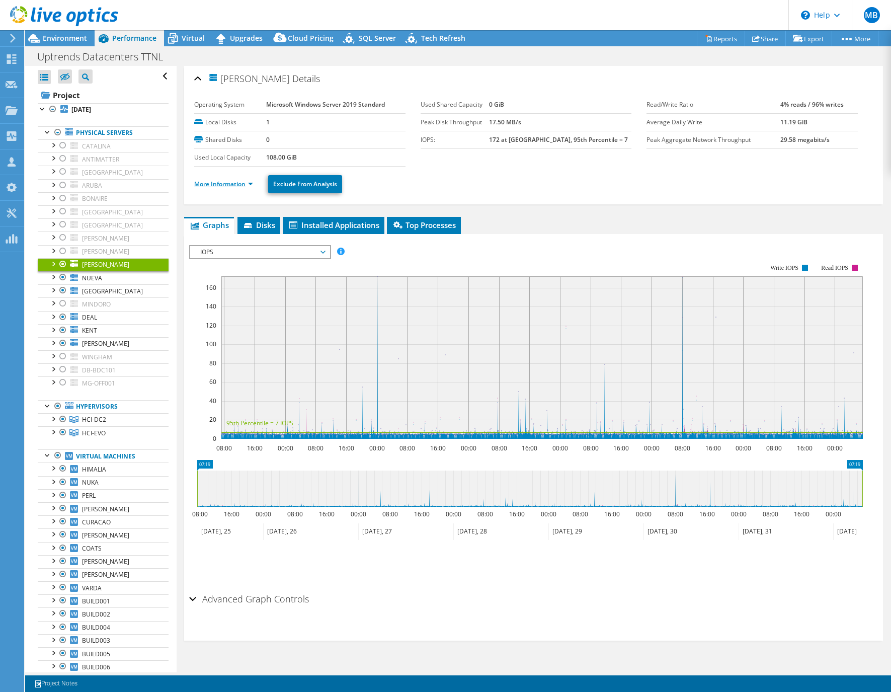
click at [212, 185] on link "More Information" at bounding box center [223, 184] width 59 height 9
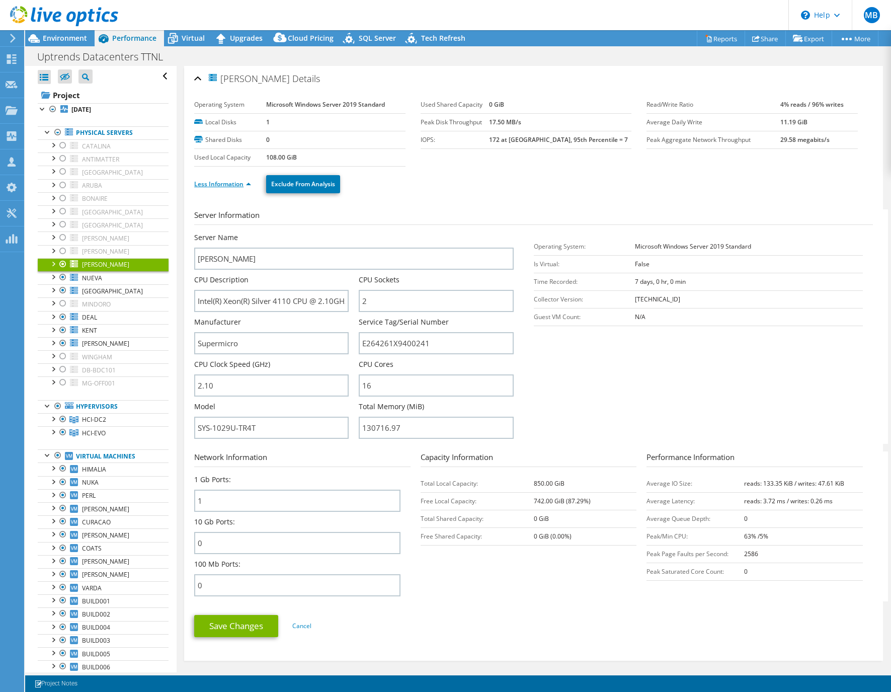
click at [214, 184] on link "Less Information" at bounding box center [222, 184] width 57 height 9
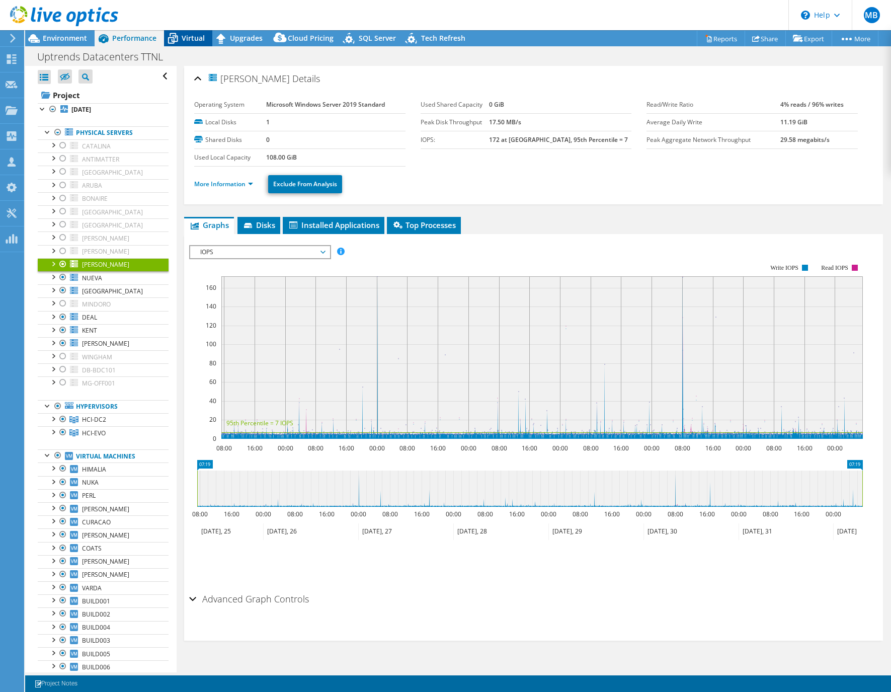
click at [190, 42] on span "Virtual" at bounding box center [193, 38] width 23 height 10
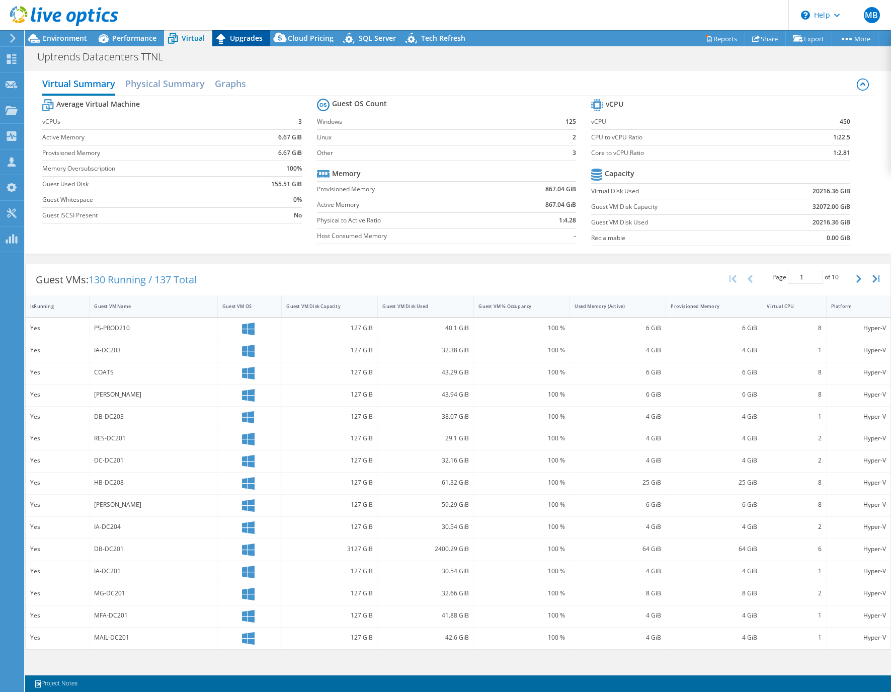
click at [238, 40] on span "Upgrades" at bounding box center [246, 38] width 33 height 10
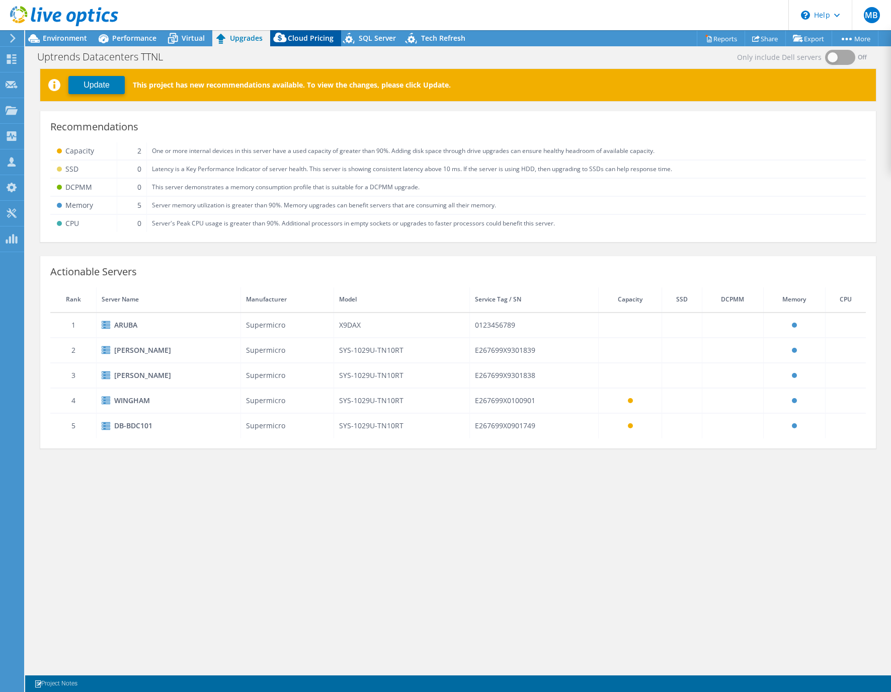
click at [308, 38] on span "Cloud Pricing" at bounding box center [311, 38] width 46 height 10
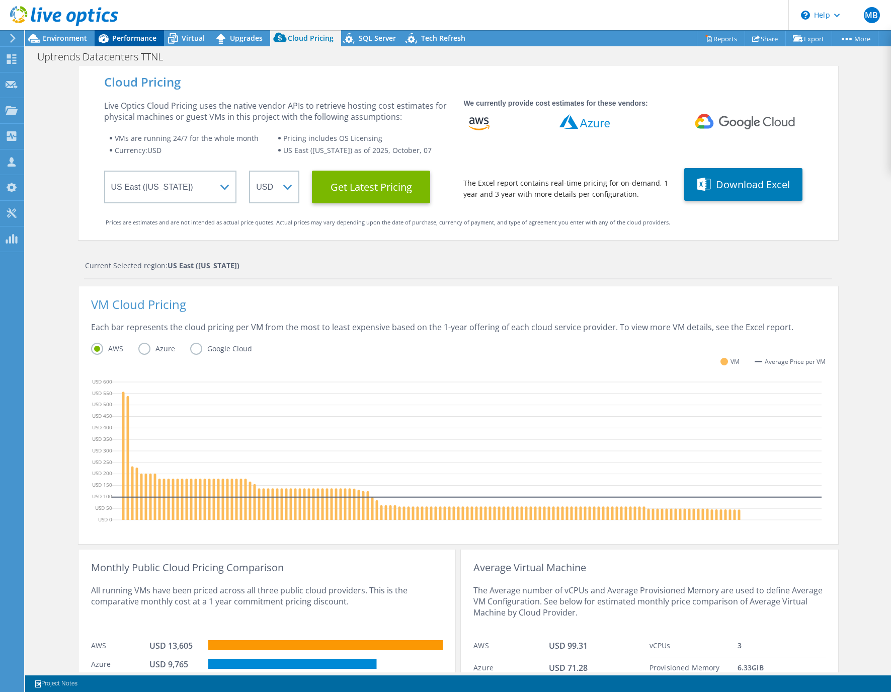
click at [142, 36] on span "Performance" at bounding box center [134, 38] width 44 height 10
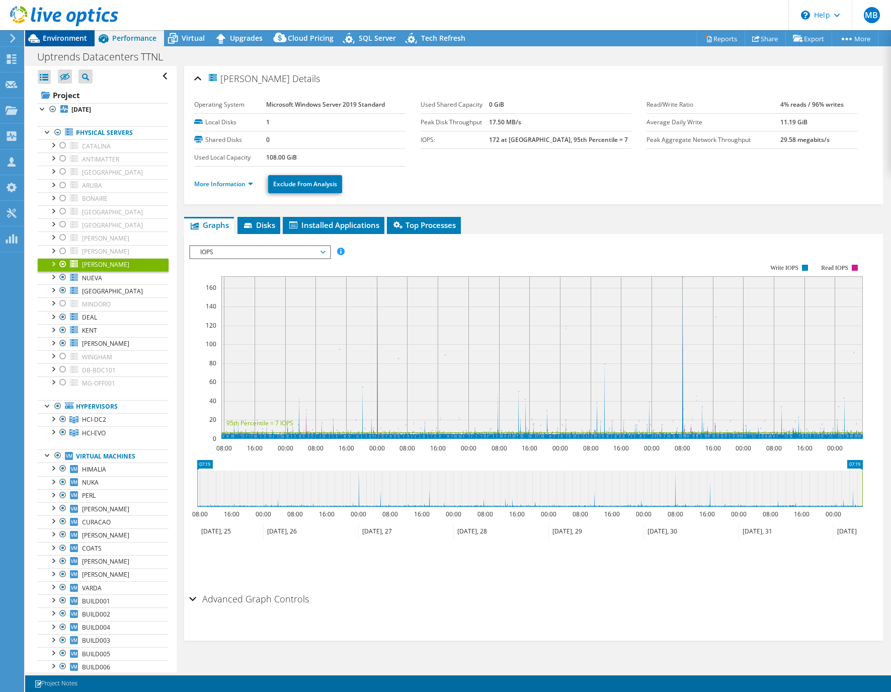
click at [77, 42] on span "Environment" at bounding box center [65, 38] width 44 height 10
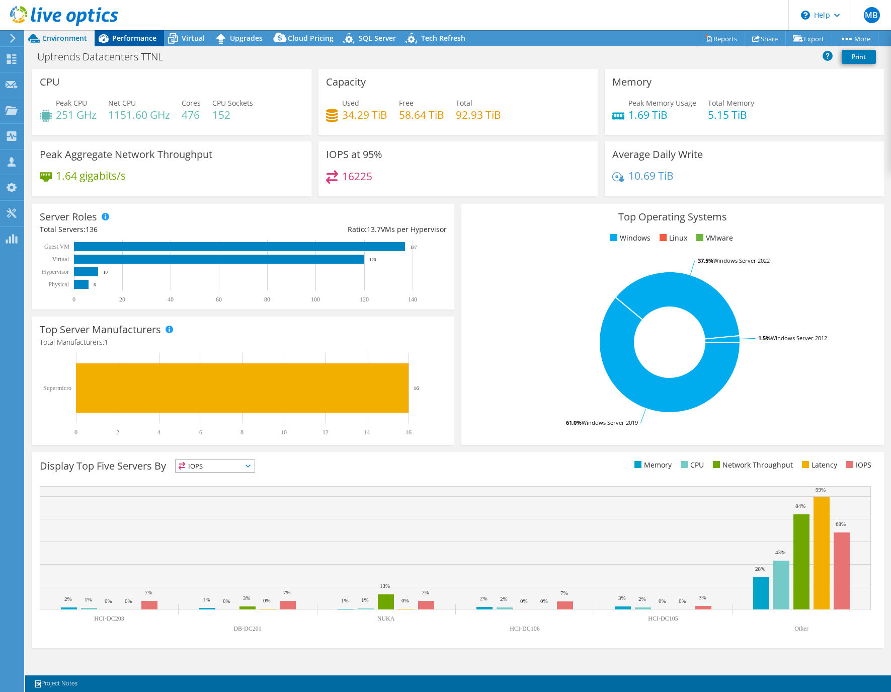
click at [129, 41] on span "Performance" at bounding box center [134, 38] width 44 height 10
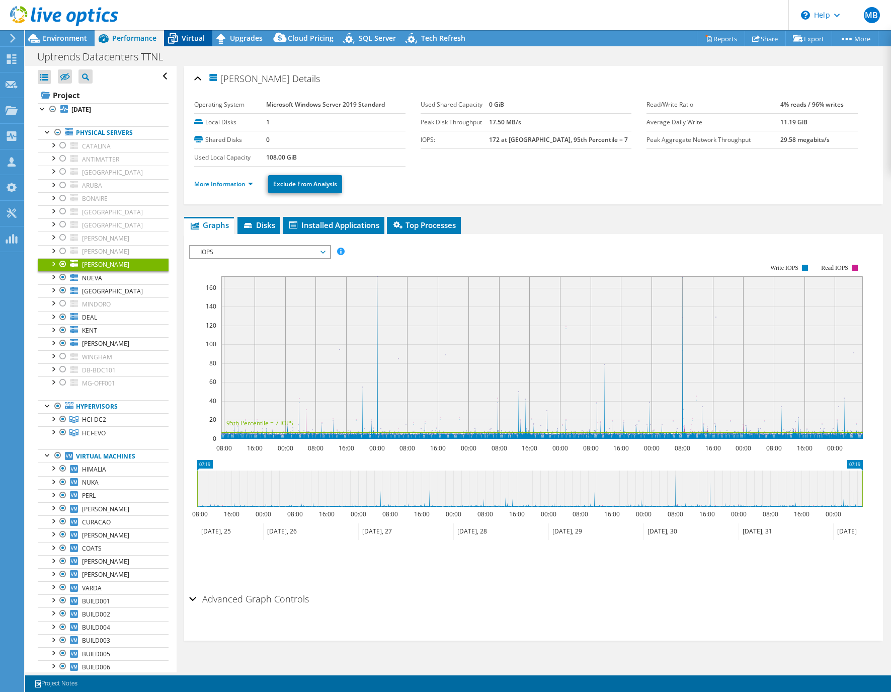
click at [184, 41] on span "Virtual" at bounding box center [193, 38] width 23 height 10
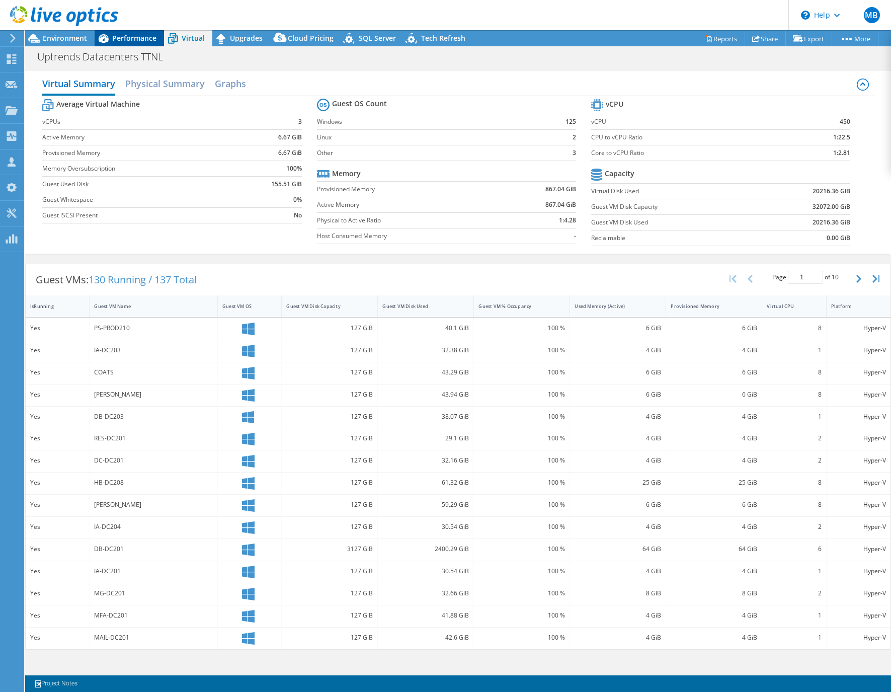
drag, startPoint x: 123, startPoint y: 40, endPoint x: 114, endPoint y: 40, distance: 9.6
click at [123, 39] on span "Performance" at bounding box center [134, 38] width 44 height 10
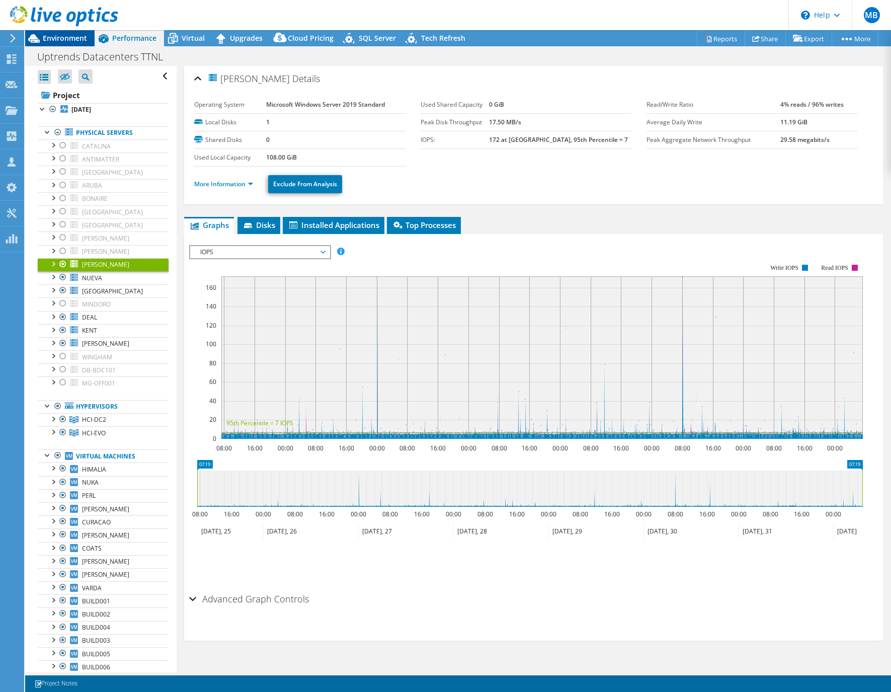
click at [69, 41] on span "Environment" at bounding box center [65, 38] width 44 height 10
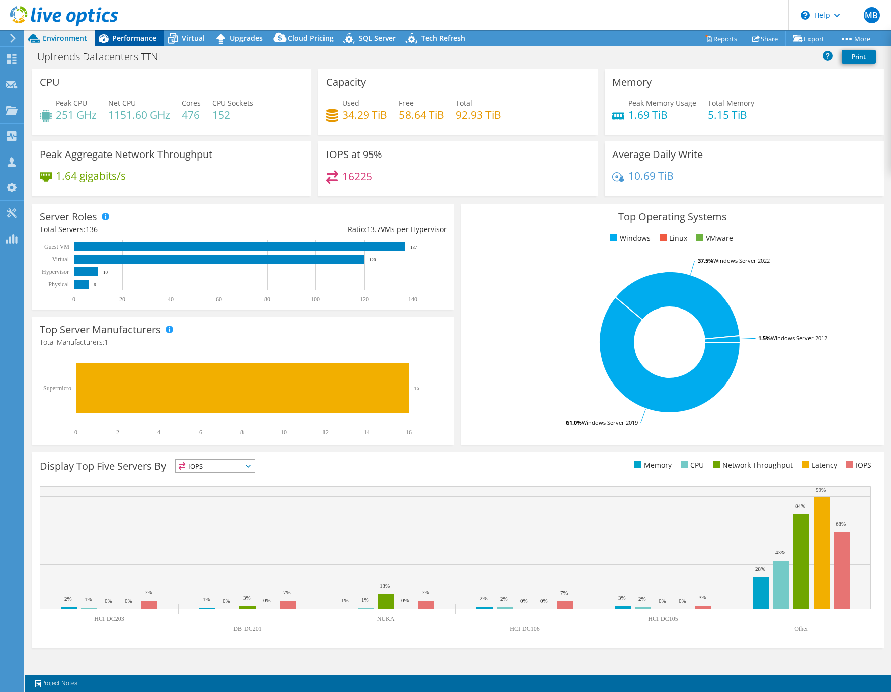
click at [119, 43] on div "Performance" at bounding box center [129, 38] width 69 height 16
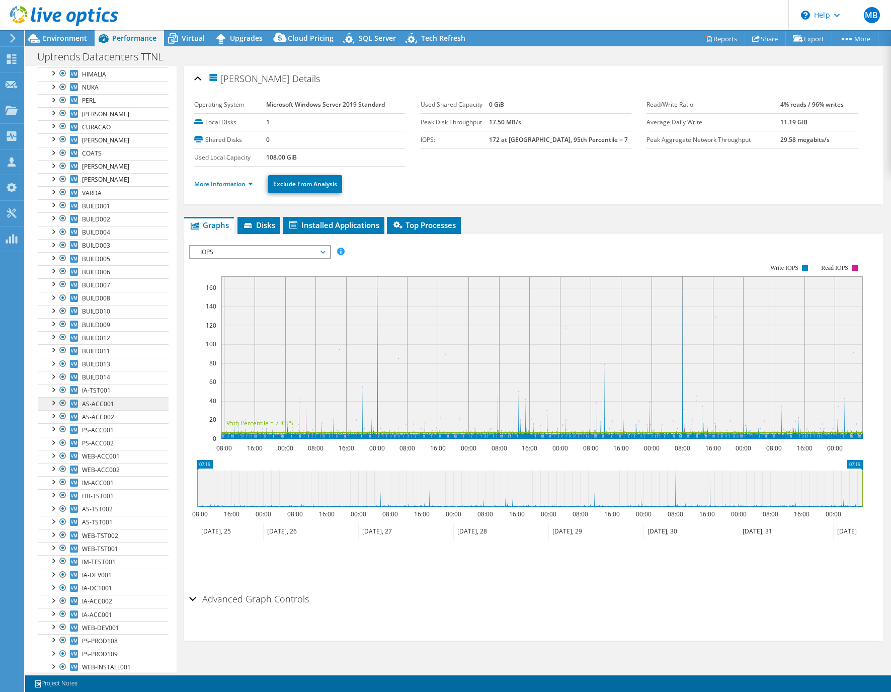
scroll to position [406, 0]
click at [107, 210] on span "BUILD002" at bounding box center [96, 207] width 28 height 9
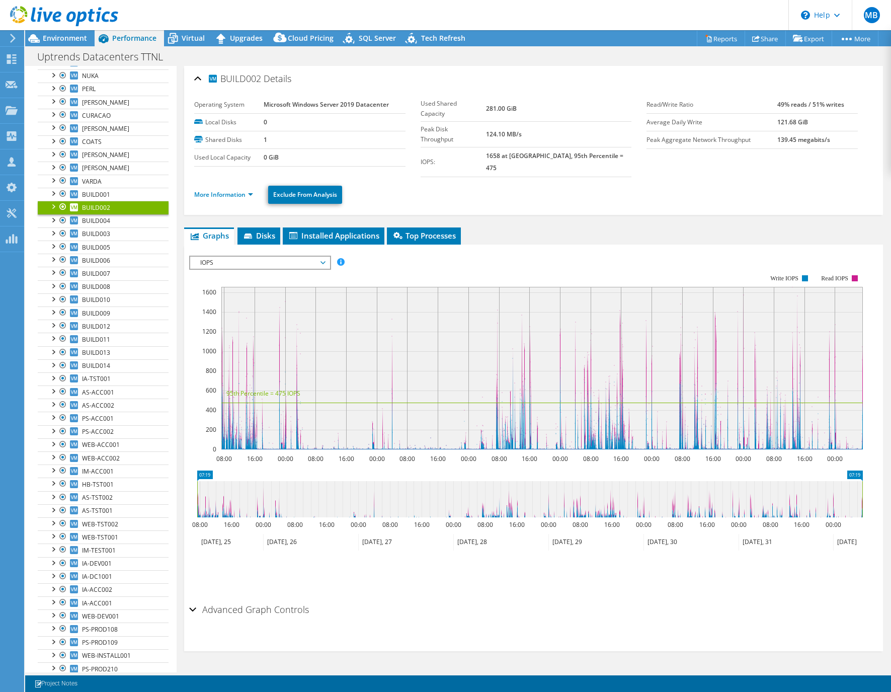
click at [215, 189] on li "More Information" at bounding box center [226, 194] width 65 height 11
click at [215, 190] on link "More Information" at bounding box center [223, 194] width 59 height 9
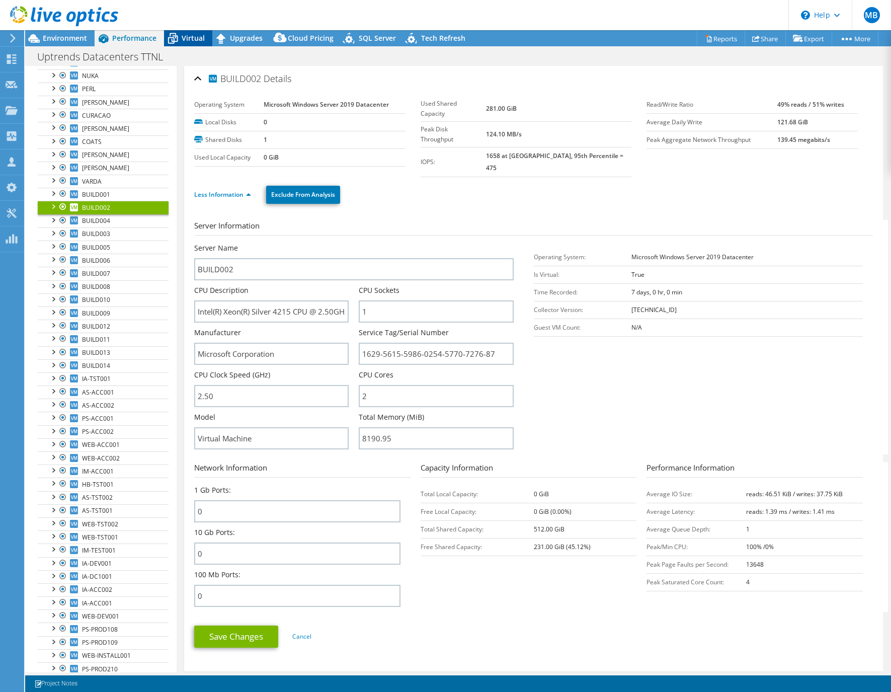
click at [179, 45] on icon at bounding box center [173, 39] width 18 height 18
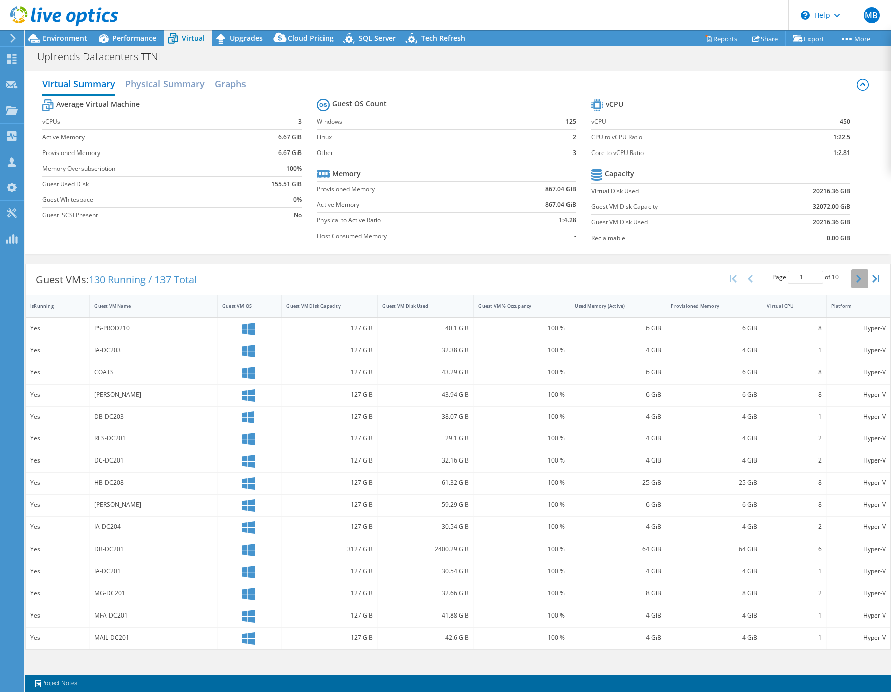
click at [855, 279] on button "button" at bounding box center [859, 278] width 17 height 19
drag, startPoint x: 548, startPoint y: 508, endPoint x: 829, endPoint y: 508, distance: 280.7
click at [829, 508] on div "Yes BUILD020 512 GiB 506.19 GiB 100 % 8 GiB 8 GiB 4 Hyper-V" at bounding box center [458, 505] width 865 height 22
click at [860, 281] on icon "button" at bounding box center [858, 279] width 5 height 8
drag, startPoint x: 686, startPoint y: 478, endPoint x: 859, endPoint y: 480, distance: 173.1
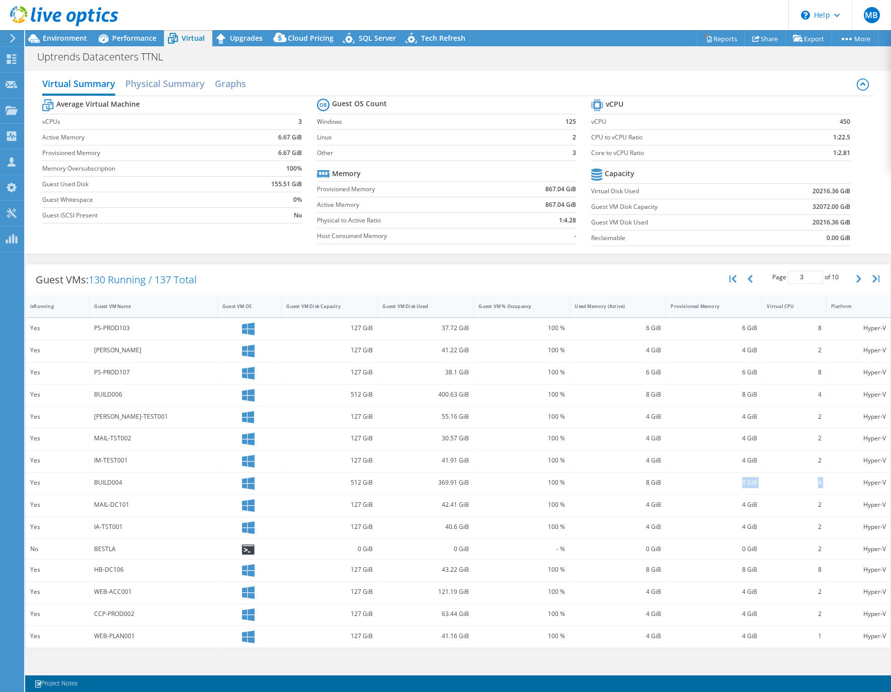
click at [859, 480] on div "Yes BUILD004 512 GiB 369.91 GiB 100 % 8 GiB 8 GiB 4 Hyper-V" at bounding box center [458, 483] width 865 height 22
drag, startPoint x: 332, startPoint y: 476, endPoint x: 396, endPoint y: 477, distance: 64.4
click at [396, 477] on div "Yes BUILD004 512 GiB 369.91 GiB 100 % 8 GiB 8 GiB 4 Hyper-V" at bounding box center [458, 483] width 865 height 22
click at [398, 478] on div "369.91 GiB" at bounding box center [425, 482] width 87 height 11
click at [853, 278] on button "button" at bounding box center [859, 278] width 17 height 19
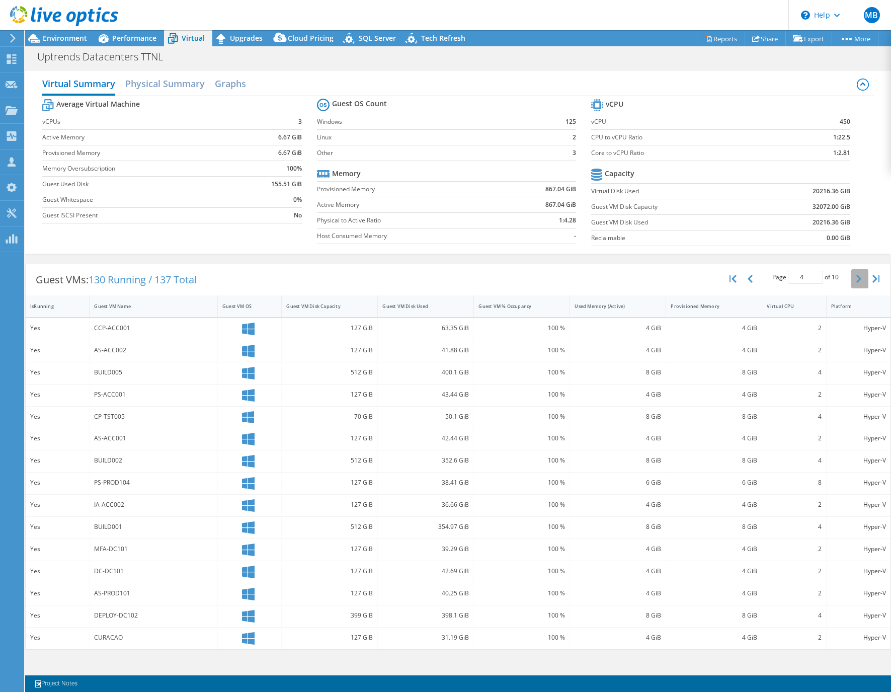
click at [857, 280] on icon "button" at bounding box center [858, 279] width 5 height 8
type input "5"
click at [77, 41] on span "Environment" at bounding box center [65, 38] width 44 height 10
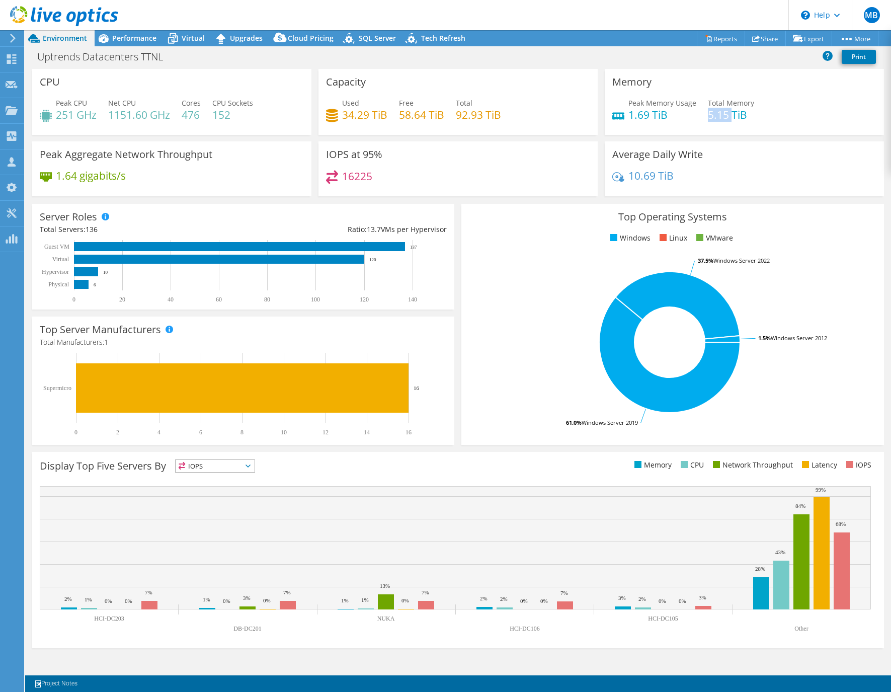
drag, startPoint x: 709, startPoint y: 112, endPoint x: 734, endPoint y: 116, distance: 24.9
click at [733, 115] on h4 "5.15 TiB" at bounding box center [731, 114] width 46 height 11
click at [735, 117] on h4 "5.15 TiB" at bounding box center [731, 114] width 46 height 11
click at [12, 35] on use at bounding box center [13, 38] width 6 height 9
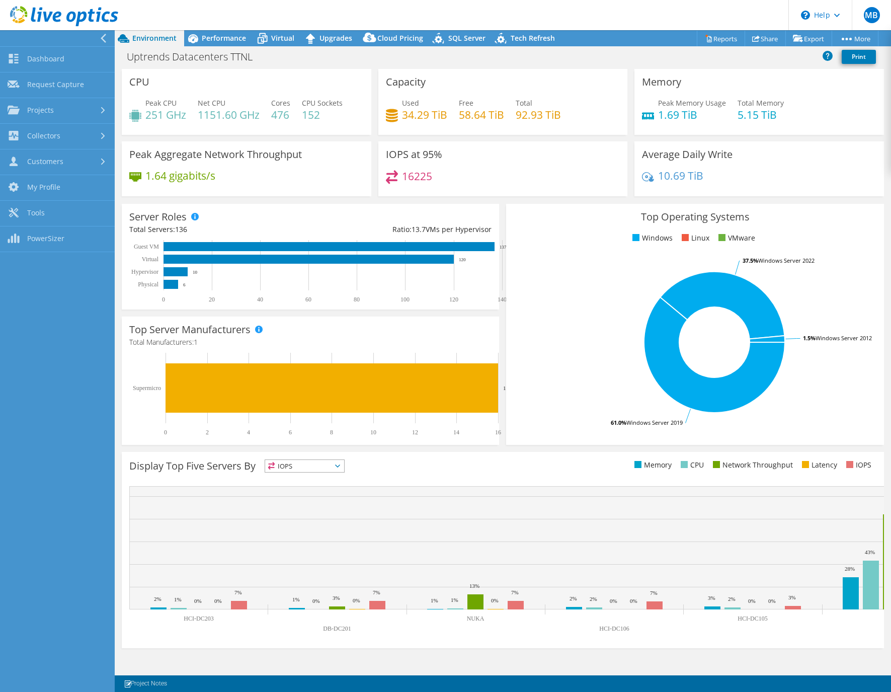
click at [103, 39] on icon at bounding box center [104, 38] width 8 height 9
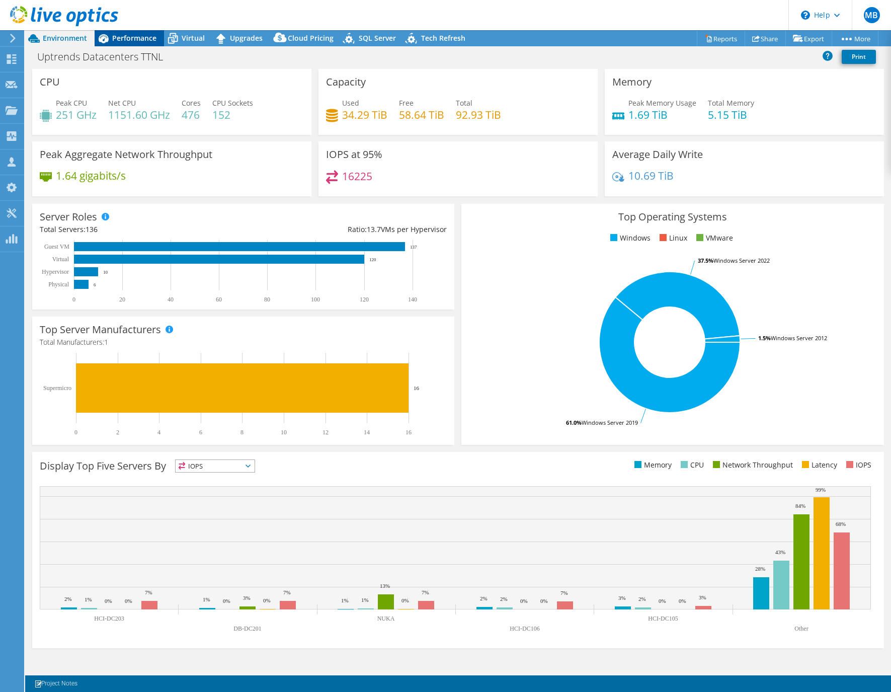
click at [139, 42] on span "Performance" at bounding box center [134, 38] width 44 height 10
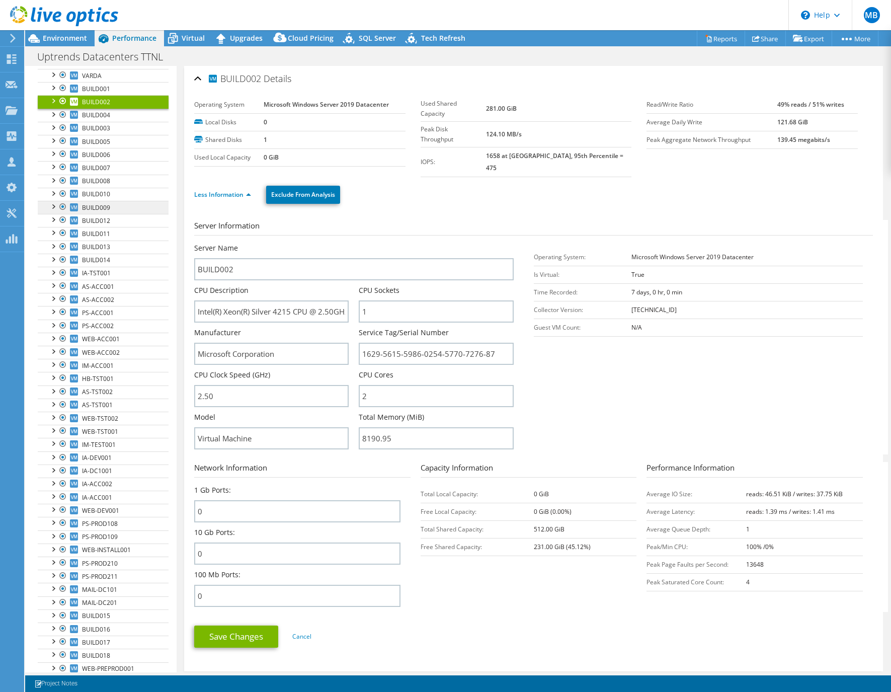
scroll to position [522, 0]
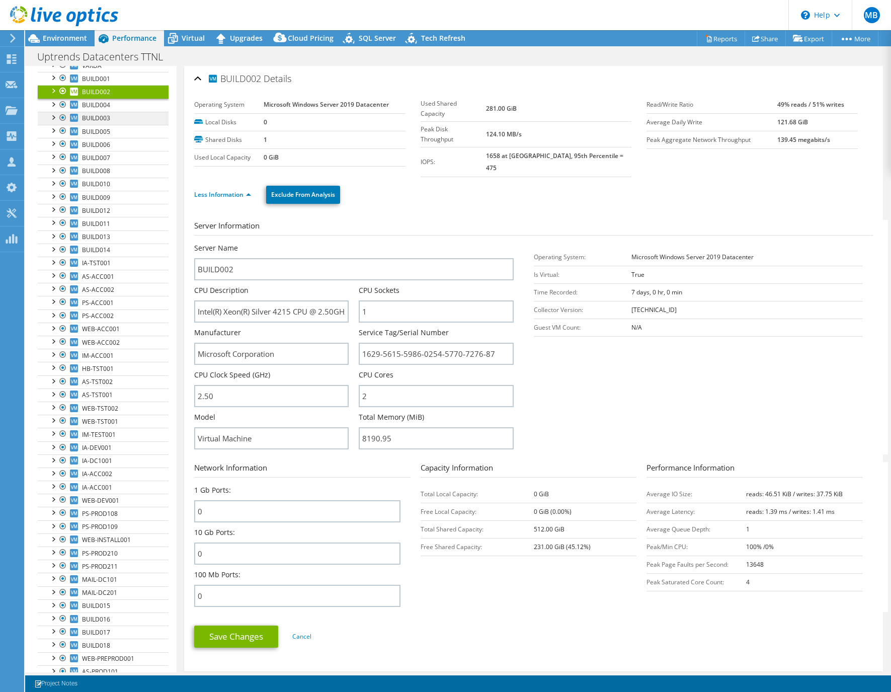
click at [108, 117] on span "BUILD003" at bounding box center [96, 118] width 28 height 9
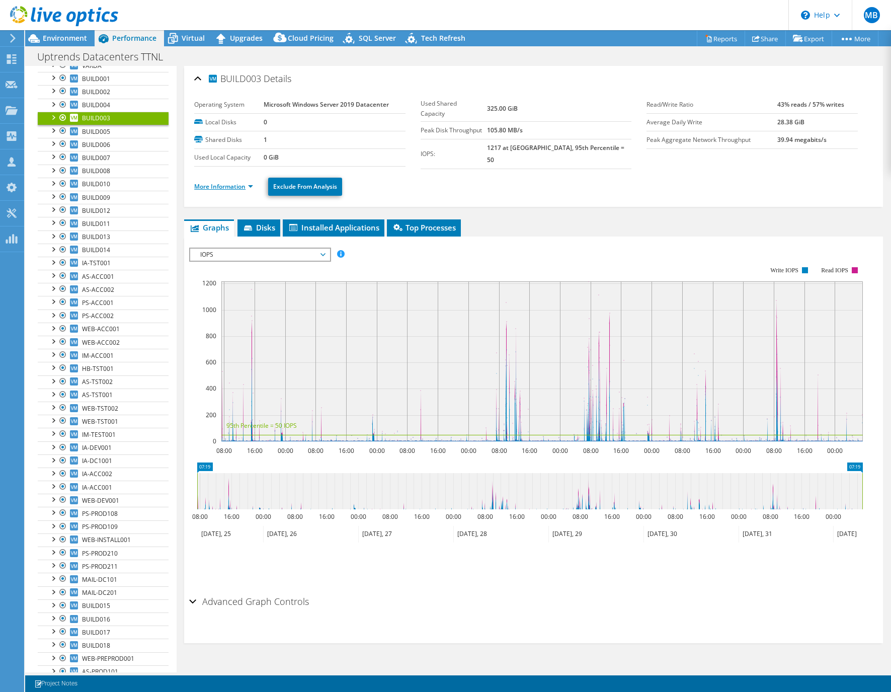
click at [231, 186] on link "More Information" at bounding box center [223, 186] width 59 height 9
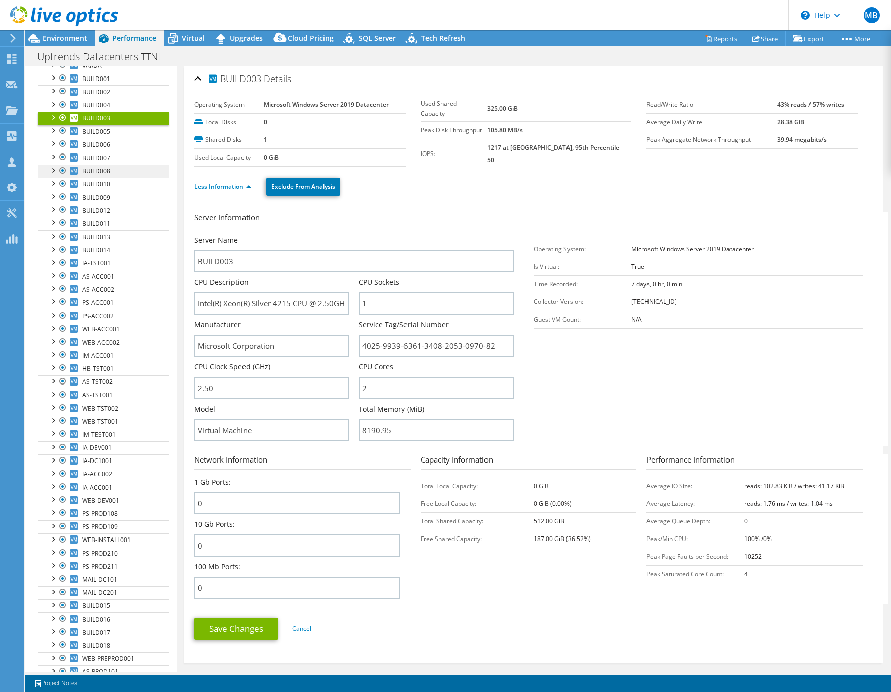
click at [103, 166] on link "BUILD008" at bounding box center [103, 171] width 131 height 13
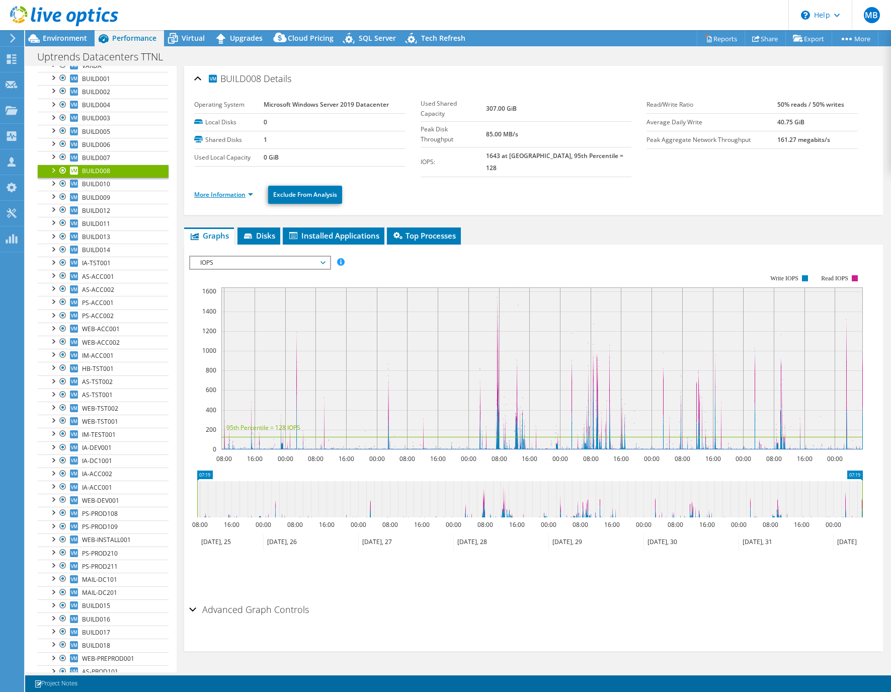
click at [213, 190] on link "More Information" at bounding box center [223, 194] width 59 height 9
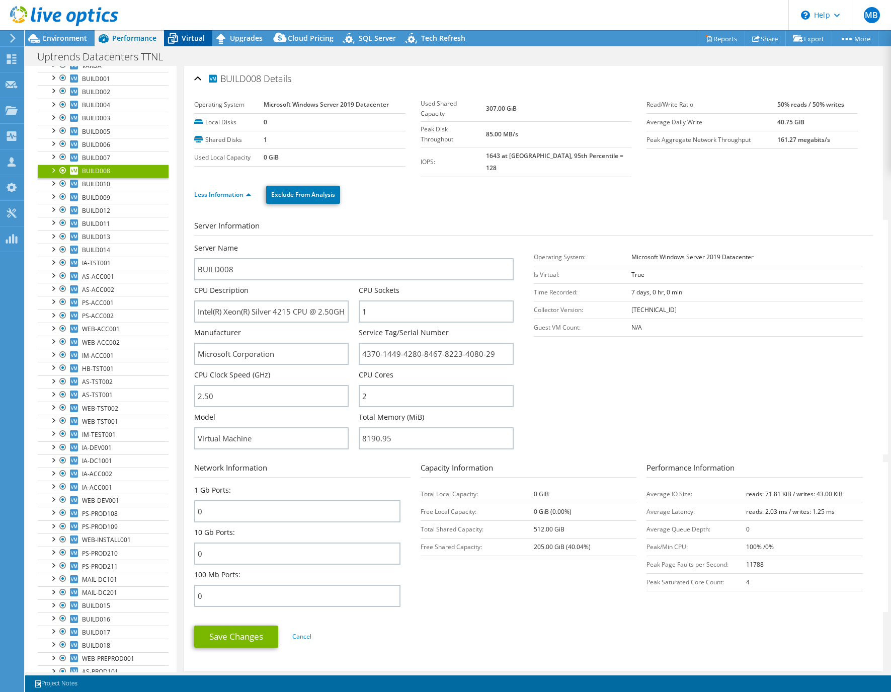
click at [187, 40] on span "Virtual" at bounding box center [193, 38] width 23 height 10
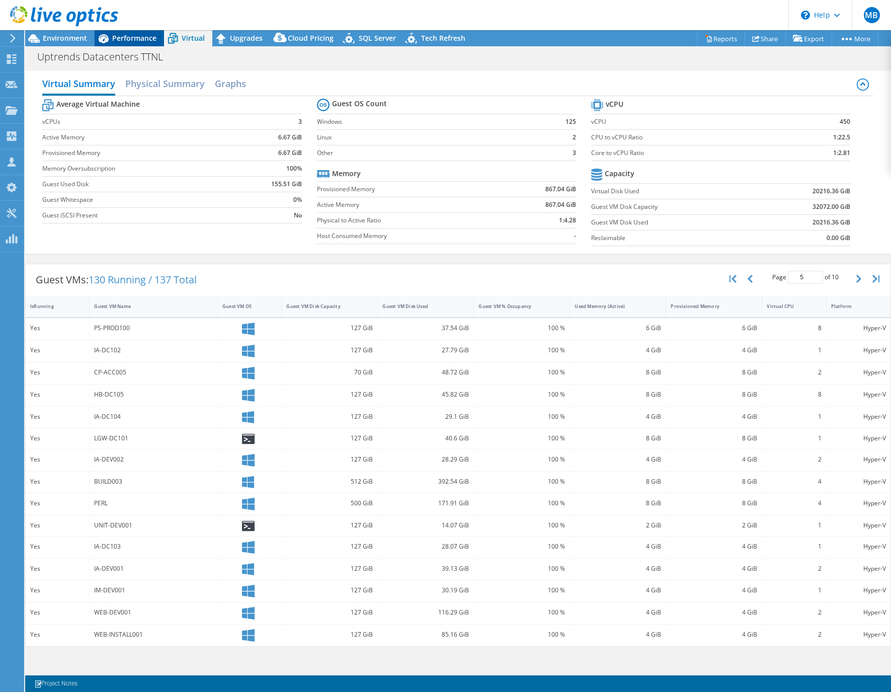
click at [114, 36] on span "Performance" at bounding box center [134, 38] width 44 height 10
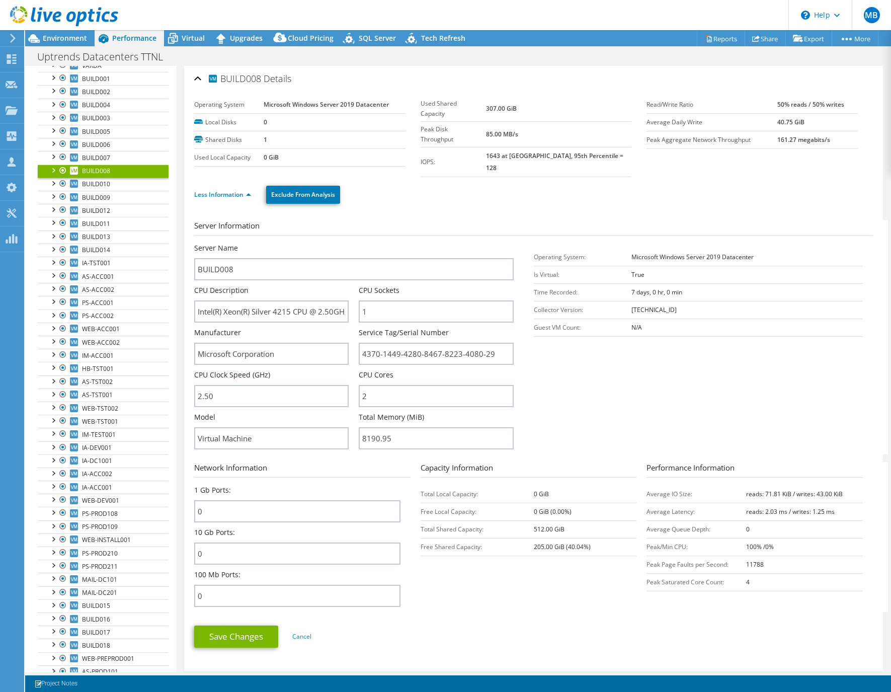
scroll to position [0, 0]
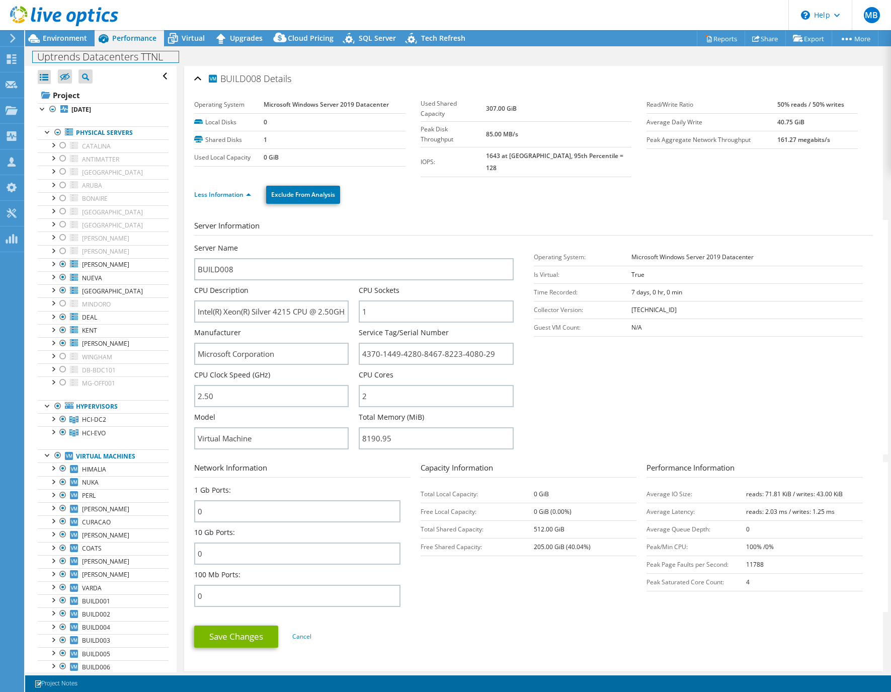
click at [69, 47] on div "Uptrends Datacenters TTNL Print" at bounding box center [458, 56] width 866 height 20
click at [83, 36] on span "Environment" at bounding box center [65, 38] width 44 height 10
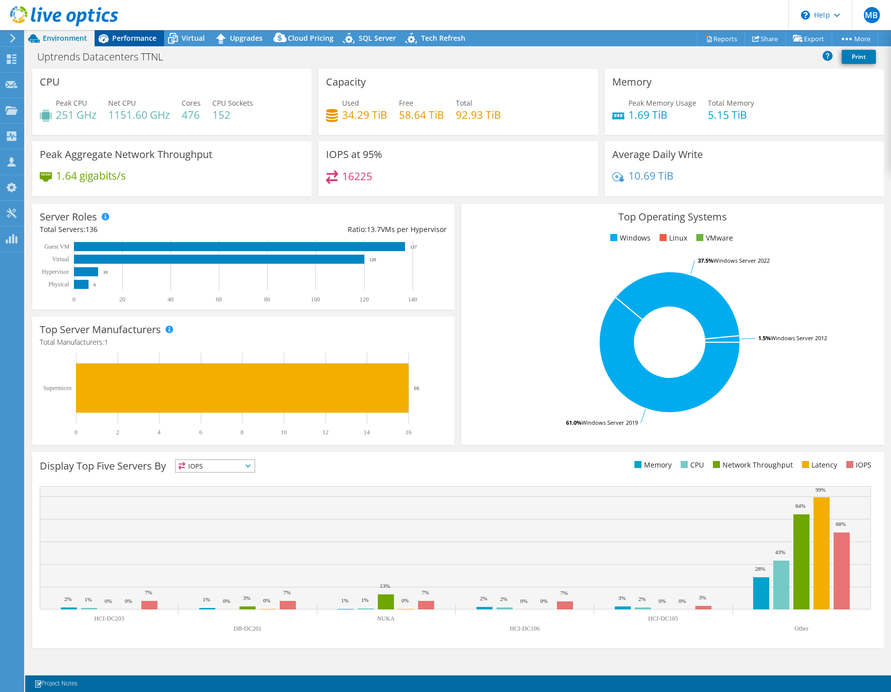
click at [138, 38] on span "Performance" at bounding box center [134, 38] width 44 height 10
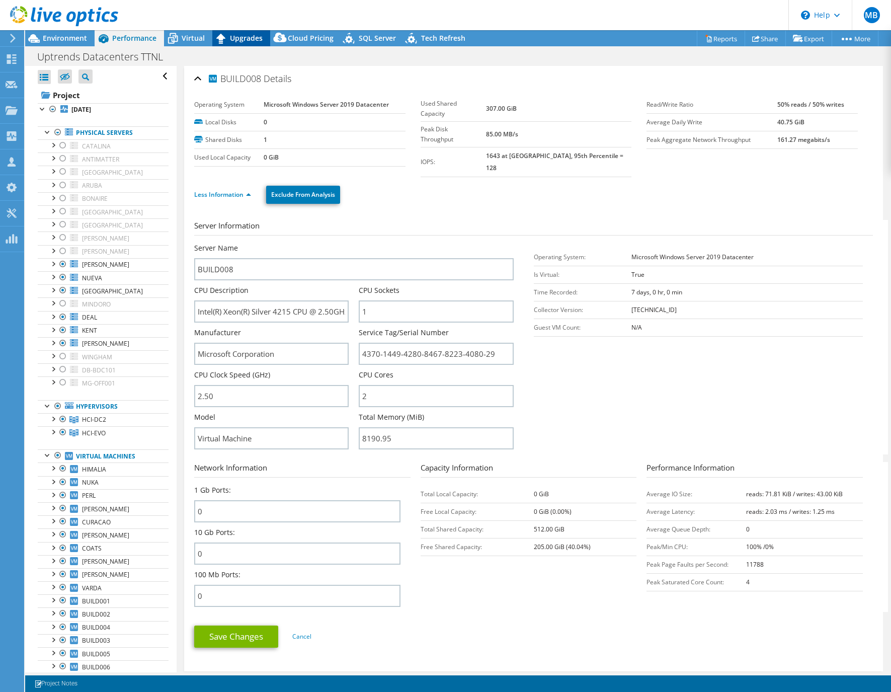
click at [221, 40] on icon at bounding box center [220, 39] width 9 height 10
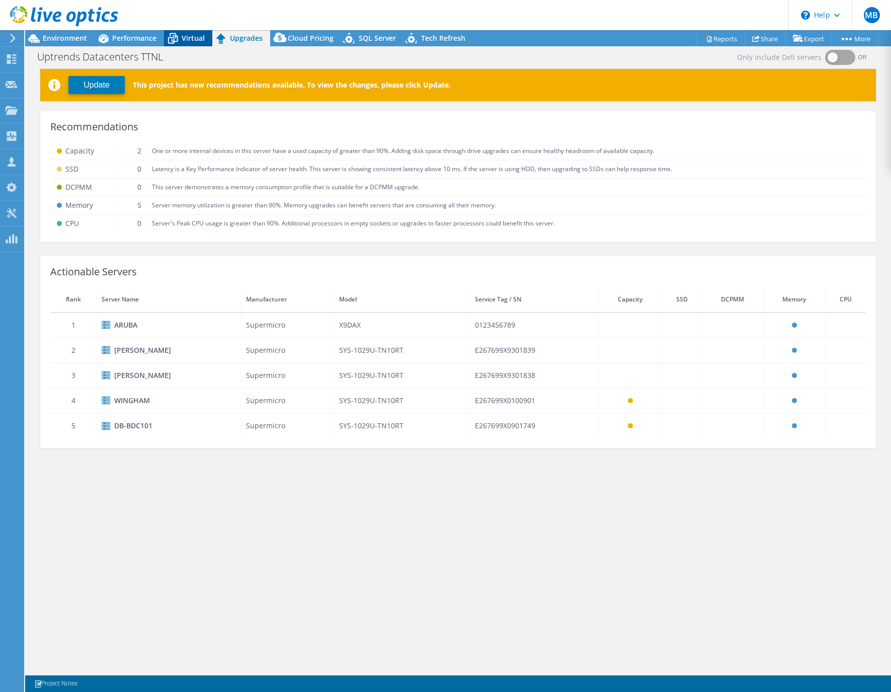
click at [188, 40] on span "Virtual" at bounding box center [193, 38] width 23 height 10
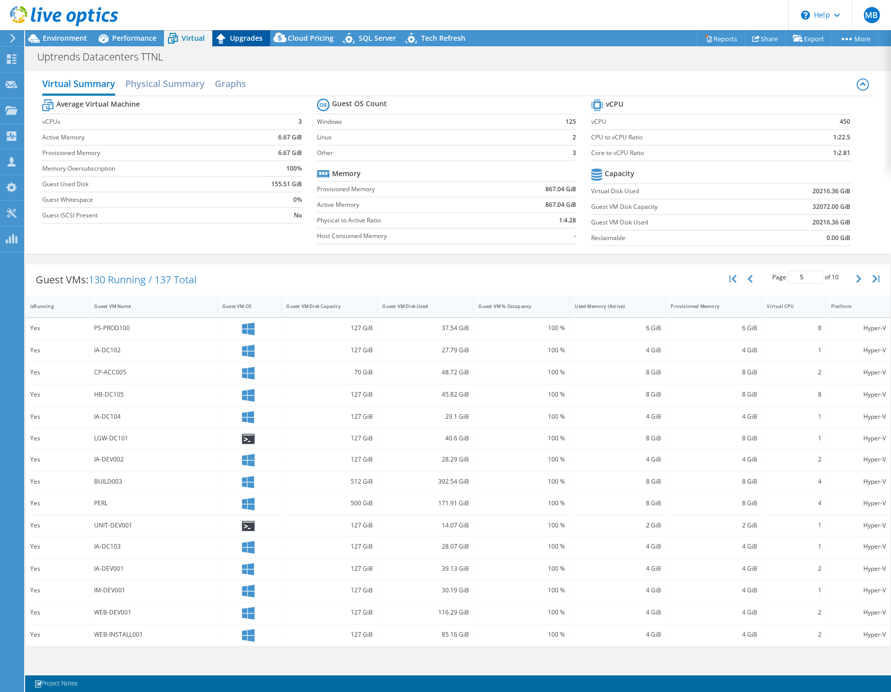
click at [232, 32] on div "Upgrades" at bounding box center [241, 38] width 58 height 16
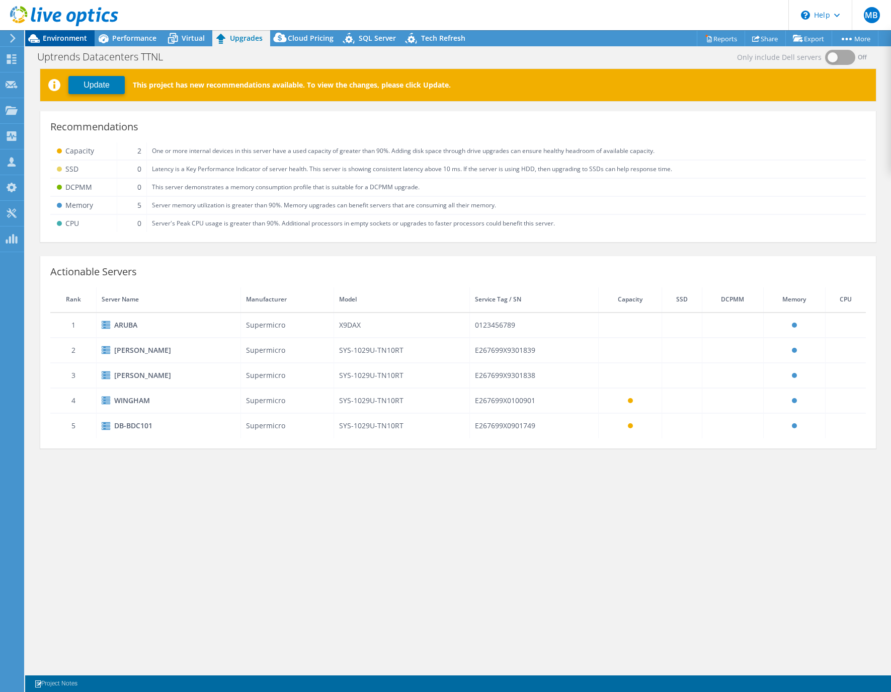
click at [56, 36] on span "Environment" at bounding box center [65, 38] width 44 height 10
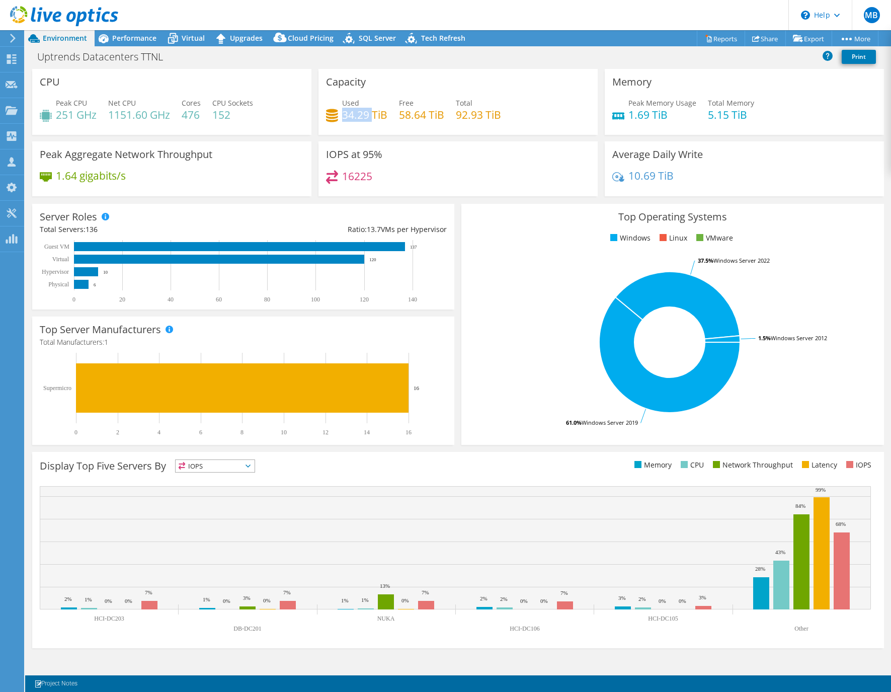
drag, startPoint x: 345, startPoint y: 116, endPoint x: 371, endPoint y: 118, distance: 25.7
click at [371, 118] on h4 "34.29 TiB" at bounding box center [364, 114] width 45 height 11
click at [372, 118] on h4 "34.29 TiB" at bounding box center [364, 114] width 45 height 11
drag, startPoint x: 343, startPoint y: 116, endPoint x: 368, endPoint y: 116, distance: 24.7
click at [368, 116] on h4 "34.29 TiB" at bounding box center [364, 114] width 45 height 11
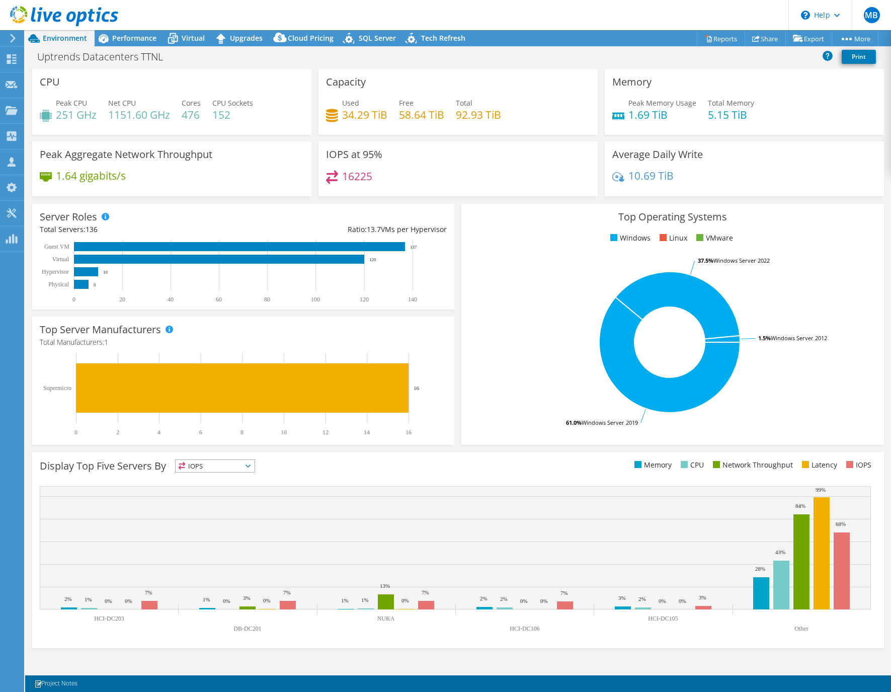
click at [372, 118] on h4 "34.29 TiB" at bounding box center [364, 114] width 45 height 11
click at [546, 56] on div "Uptrends Datacenters TTNL Print" at bounding box center [458, 56] width 866 height 19
